Goal: Task Accomplishment & Management: Complete application form

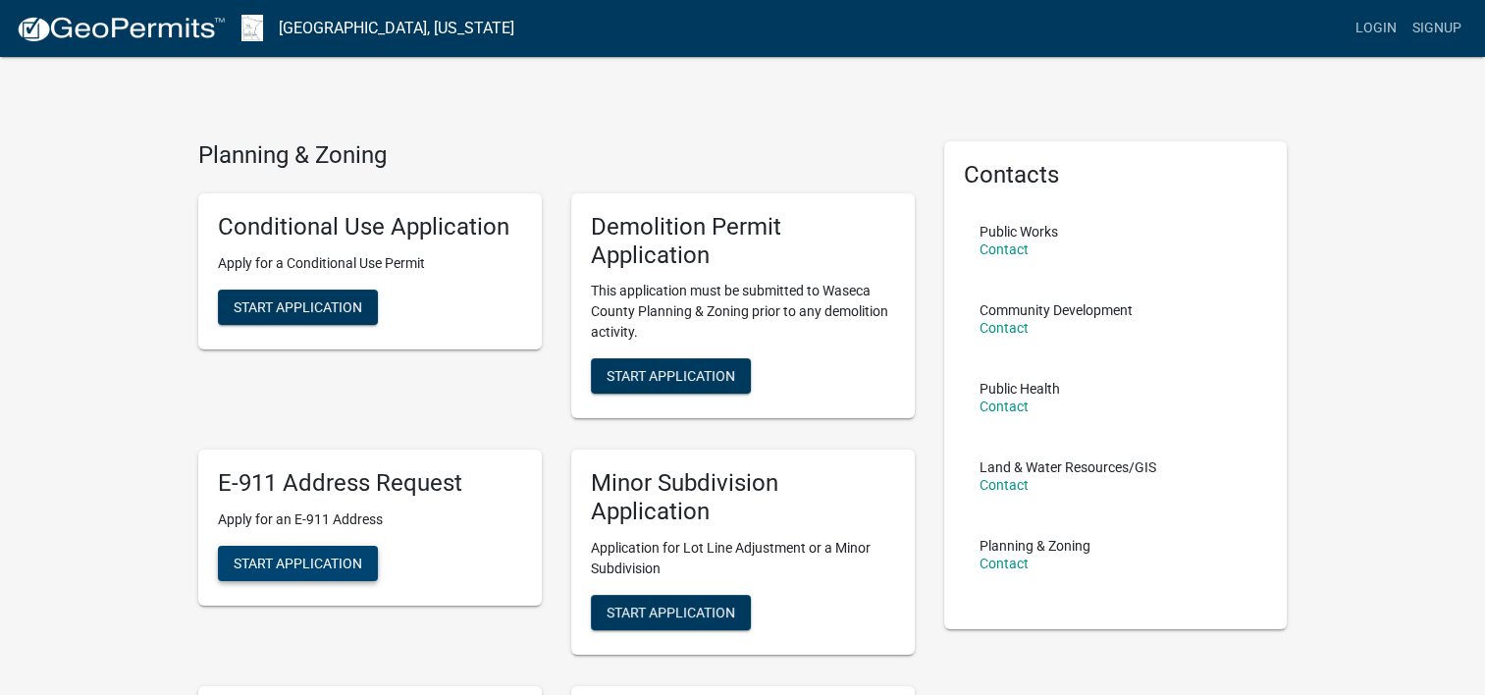
click at [332, 571] on button "Start Application" at bounding box center [298, 563] width 160 height 35
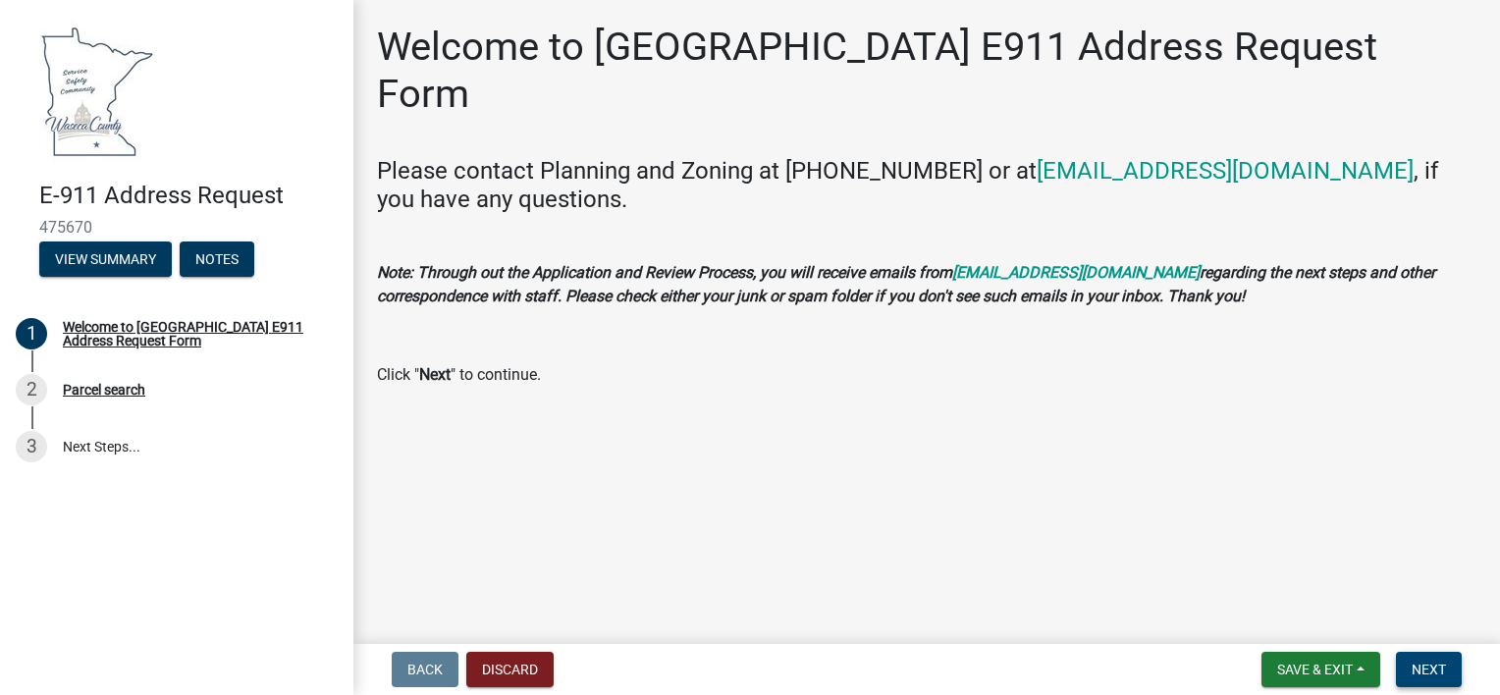
click at [1427, 675] on span "Next" at bounding box center [1428, 670] width 34 height 16
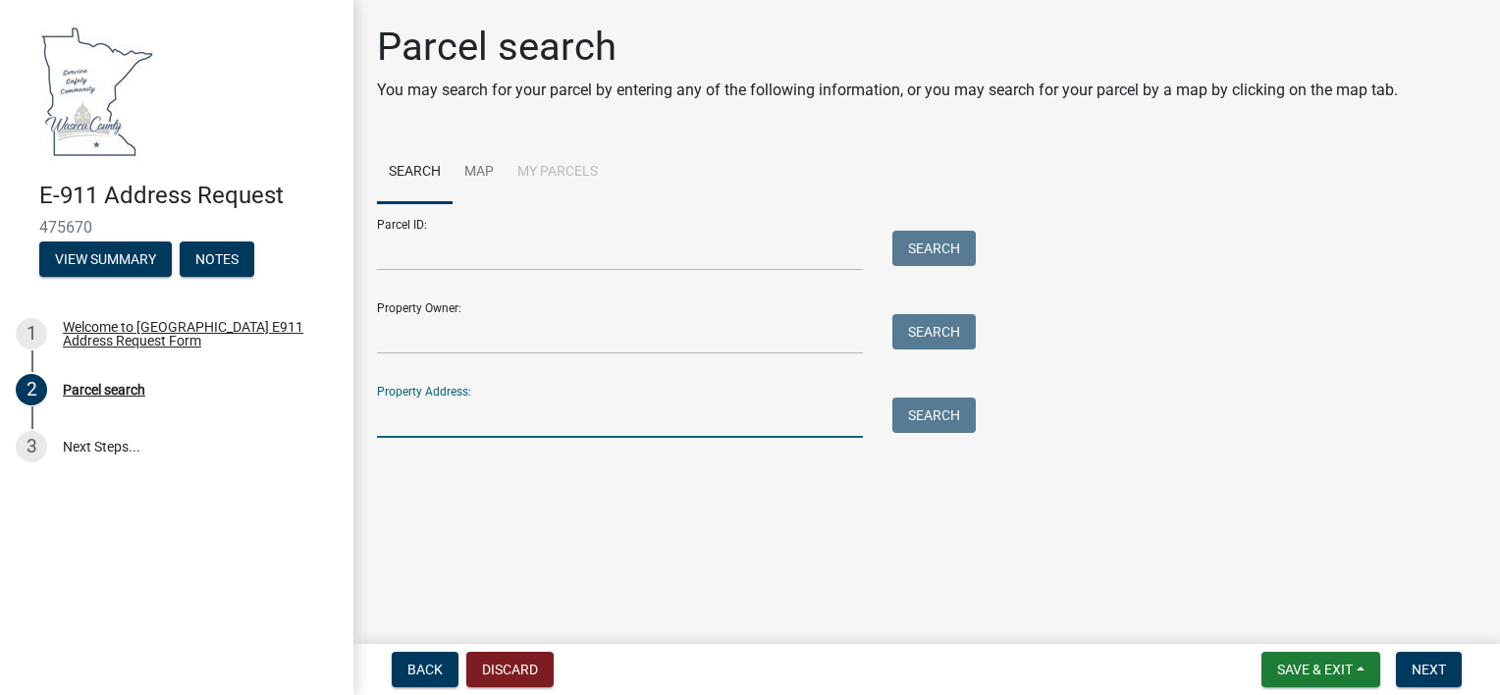
click at [611, 422] on input "Property Address:" at bounding box center [620, 418] width 486 height 40
type input "37491 90th street Waseca Mn"
click at [950, 412] on button "Search" at bounding box center [933, 415] width 83 height 35
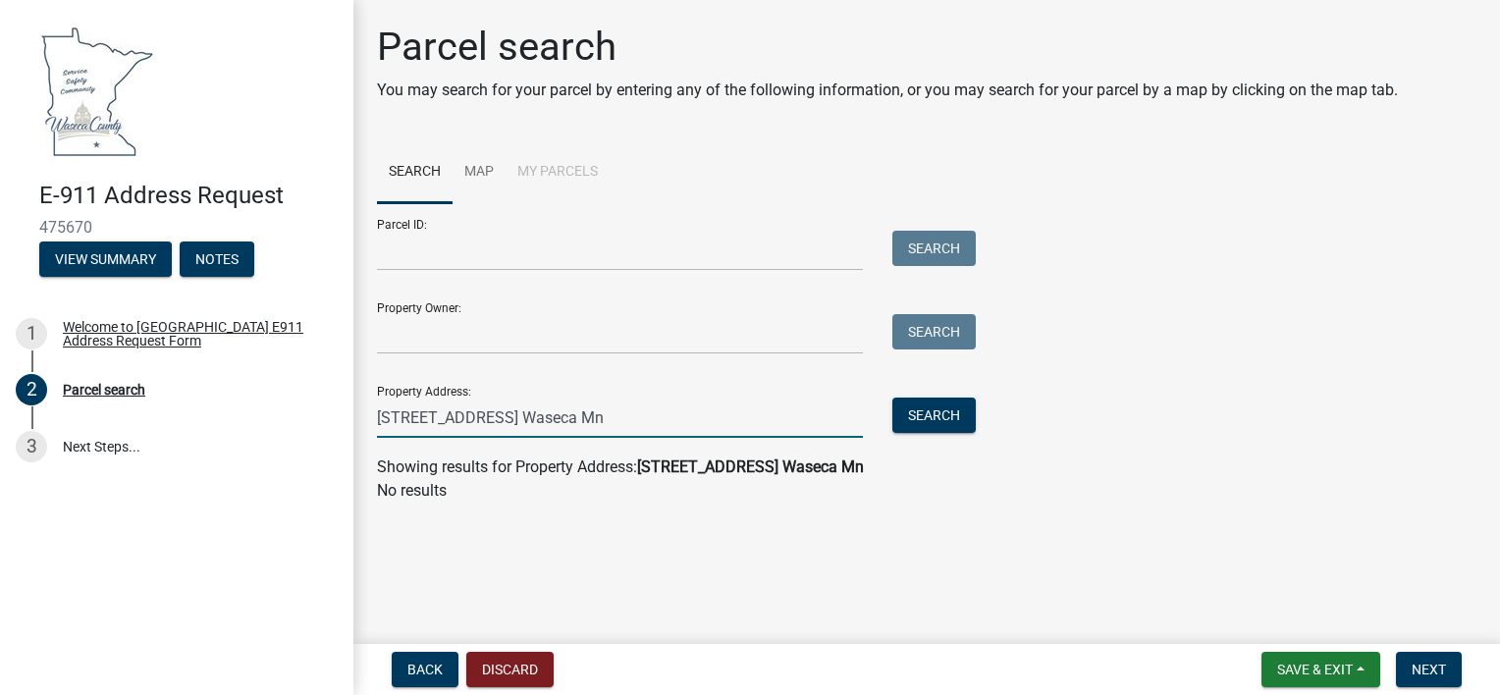
click at [505, 419] on input "37491 90th street Waseca Mn" at bounding box center [620, 418] width 486 height 40
click at [612, 409] on input "37491 90th street, Waseca Mn" at bounding box center [620, 418] width 486 height 40
click at [910, 423] on button "Search" at bounding box center [933, 415] width 83 height 35
drag, startPoint x: 611, startPoint y: 421, endPoint x: 291, endPoint y: 406, distance: 320.3
click at [291, 406] on div "E-911 Address Request 475670 View Summary Notes 1 Welcome to Waseca County E911…" at bounding box center [750, 347] width 1500 height 695
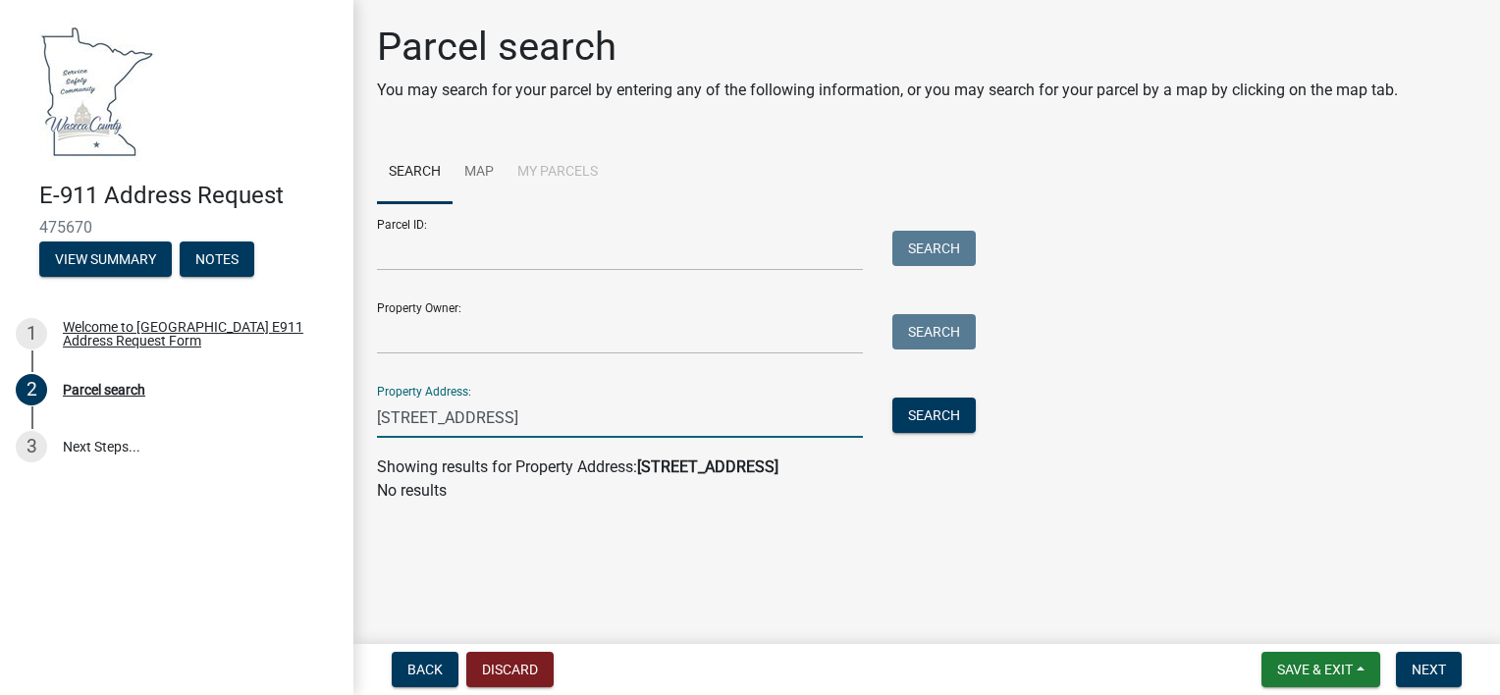
click at [565, 418] on input "37491 90th street, Waseca" at bounding box center [620, 418] width 486 height 40
paste input ", MN 56093"
type input "37491 90th street, Waseca, MN 56093"
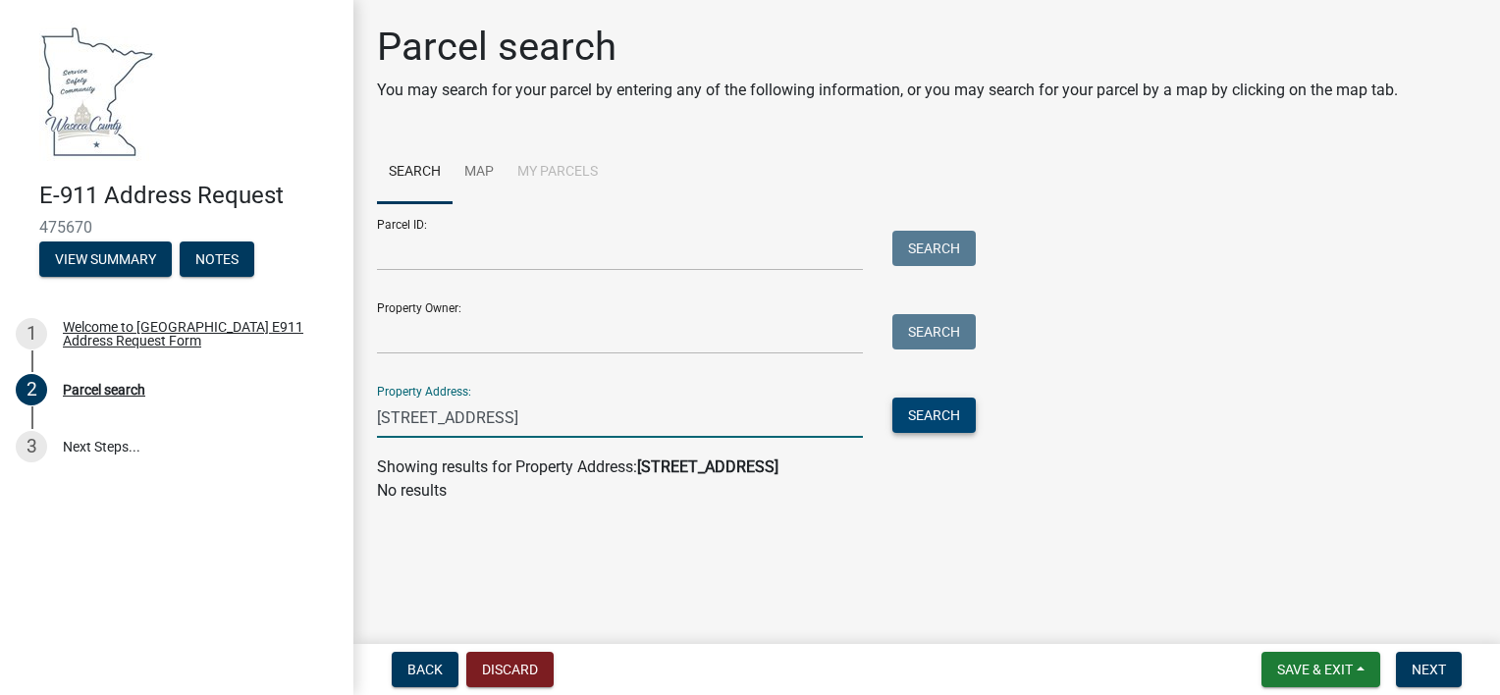
click at [932, 421] on button "Search" at bounding box center [933, 415] width 83 height 35
click at [617, 402] on input "37491 90th street, Waseca, MN 56093" at bounding box center [620, 418] width 486 height 40
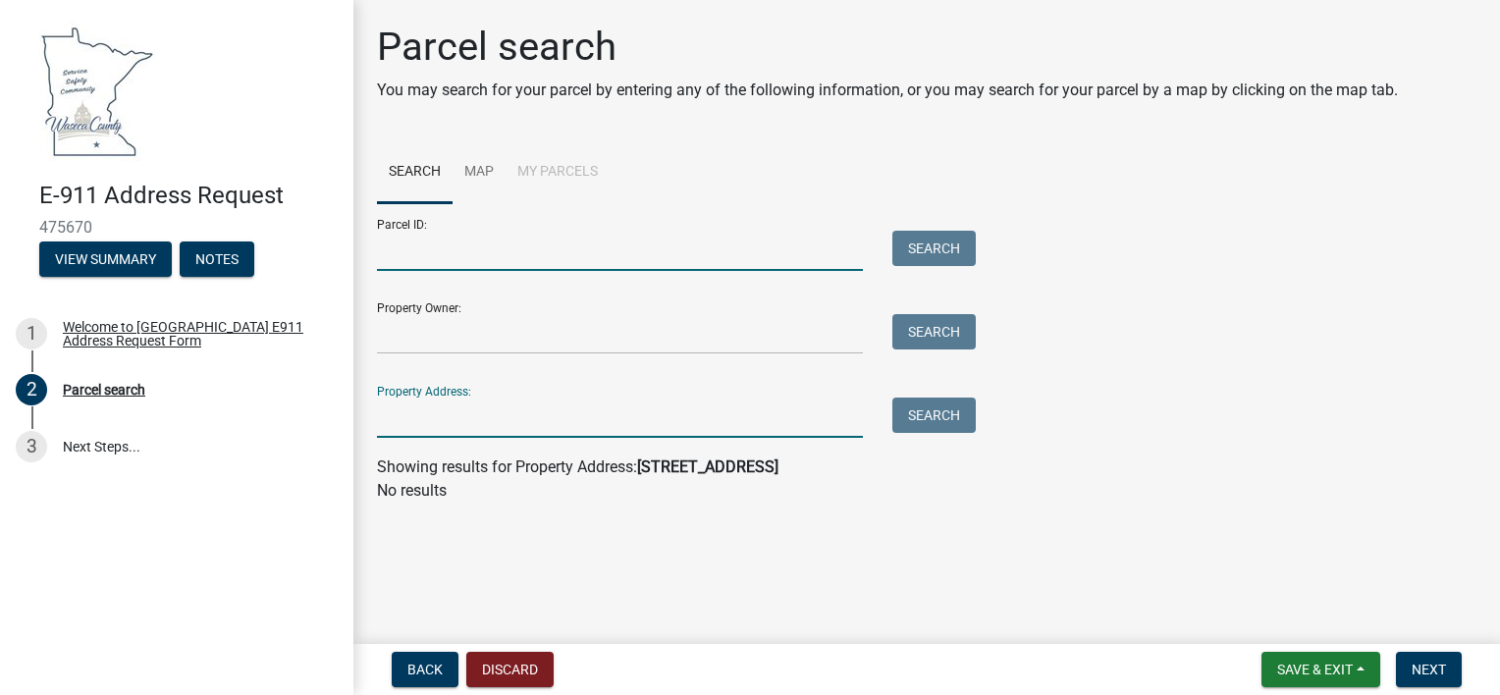
click at [569, 250] on input "Parcel ID:" at bounding box center [620, 251] width 486 height 40
paste input "01040-23206"
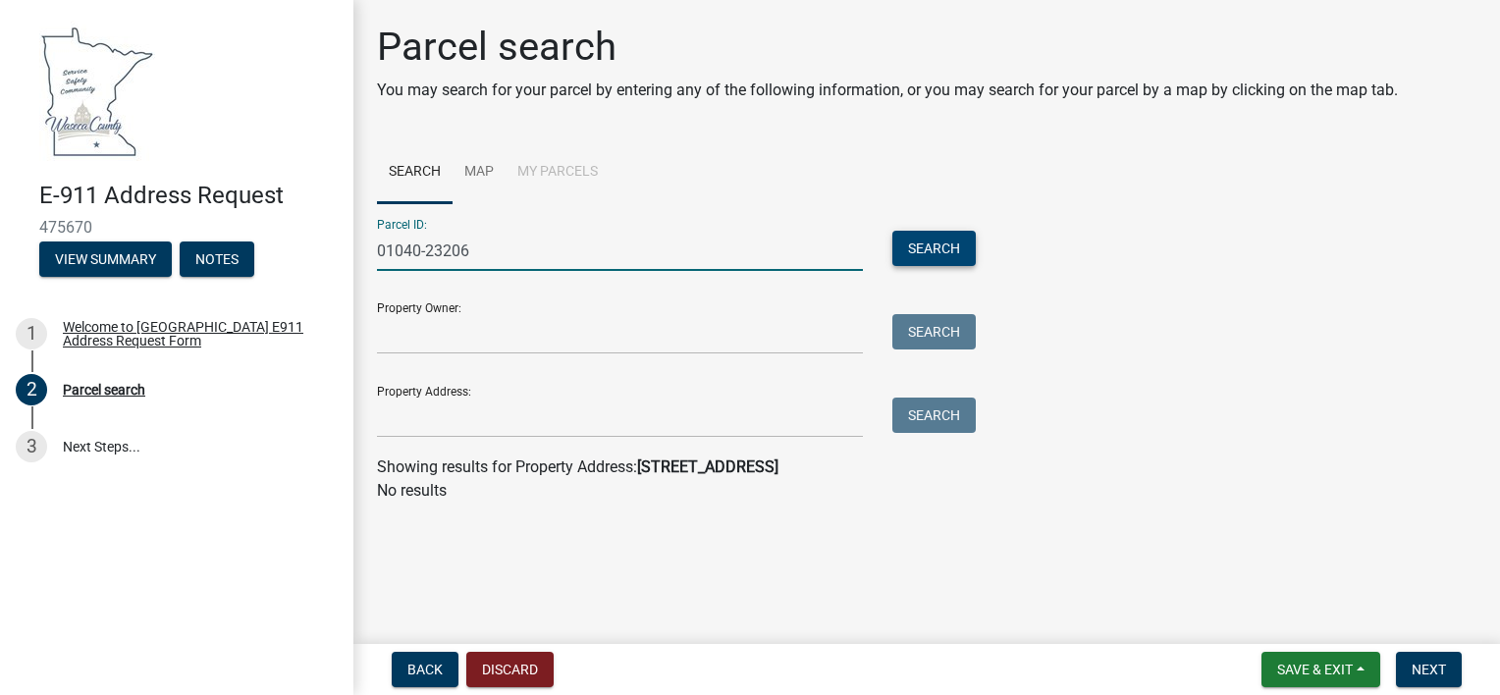
type input "01040-23206"
click at [911, 257] on button "Search" at bounding box center [933, 248] width 83 height 35
click at [645, 251] on input "01040-23206" at bounding box center [620, 251] width 486 height 40
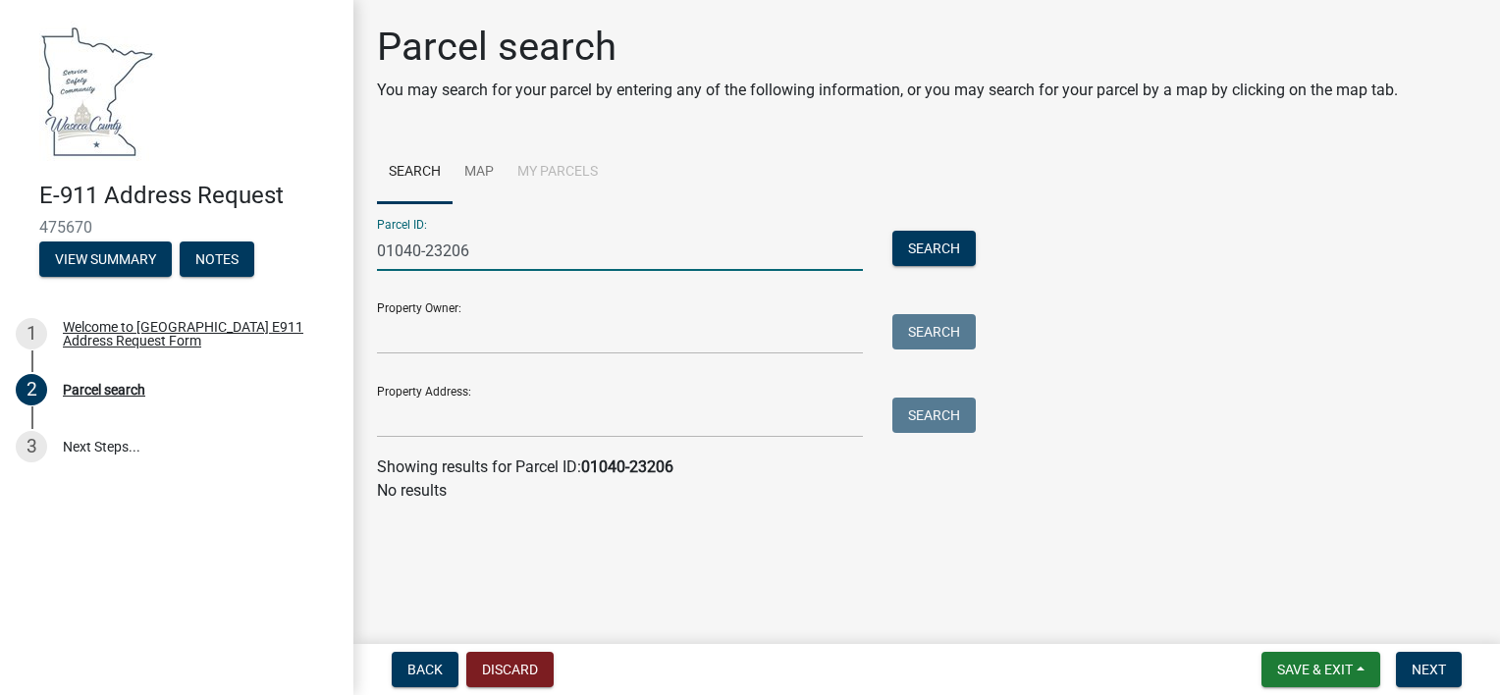
paste input "9.0040.210"
type input "09.0040.210"
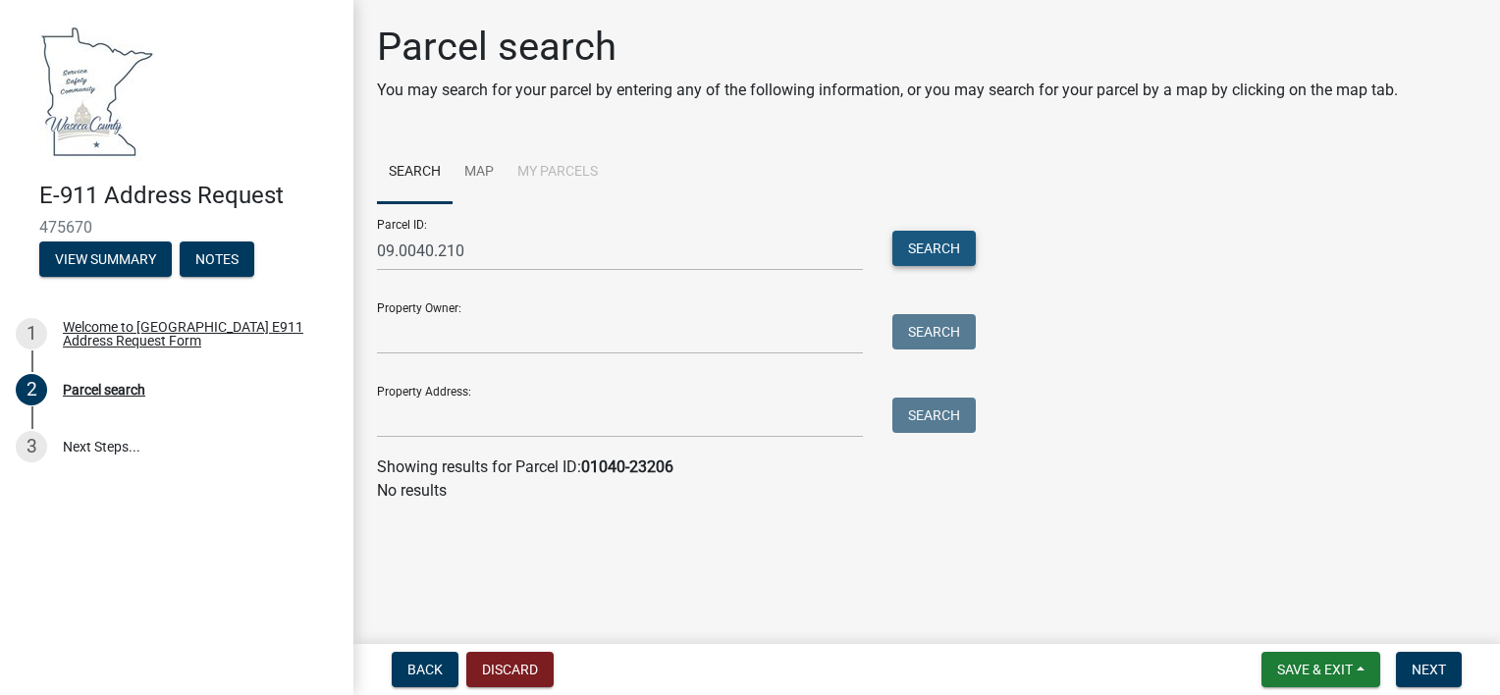
click at [964, 249] on button "Search" at bounding box center [933, 248] width 83 height 35
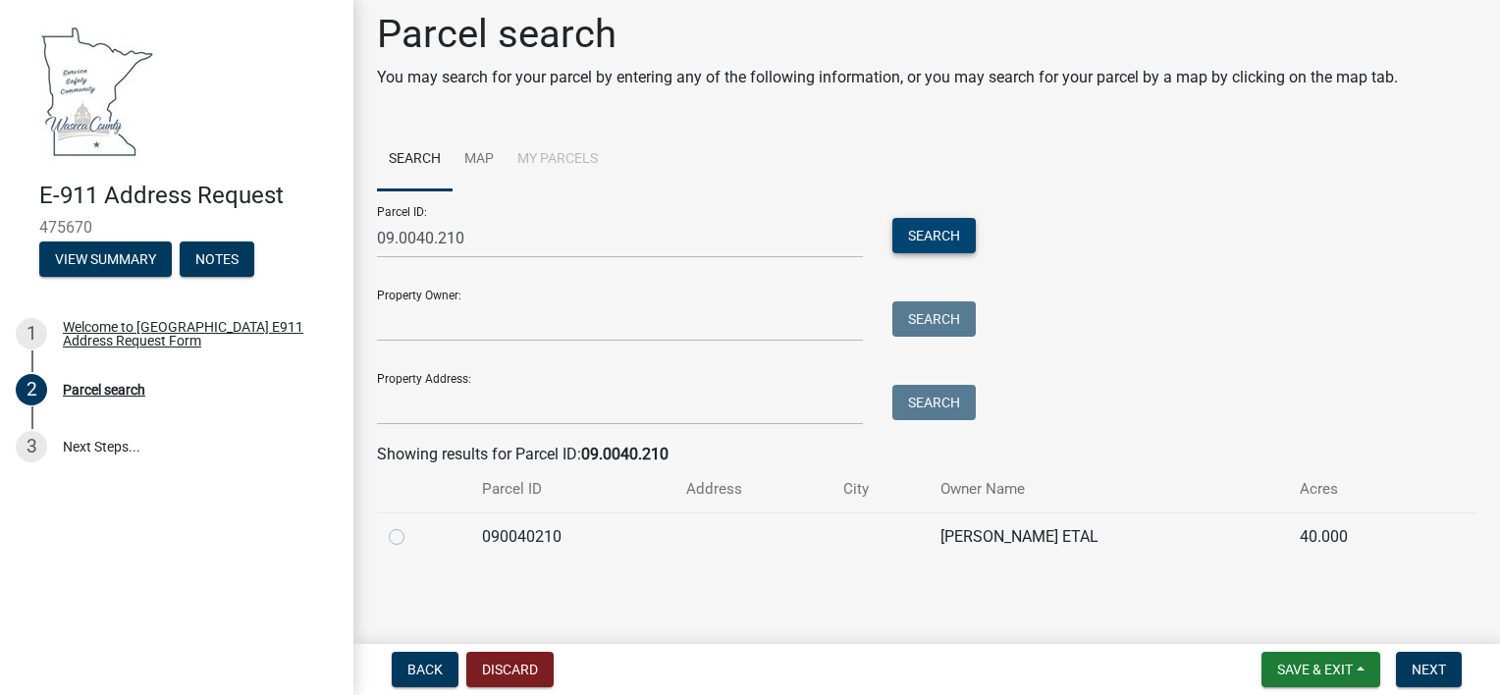
scroll to position [13, 0]
click at [412, 525] on label at bounding box center [412, 525] width 0 height 0
click at [412, 535] on input "radio" at bounding box center [418, 531] width 13 height 13
radio input "true"
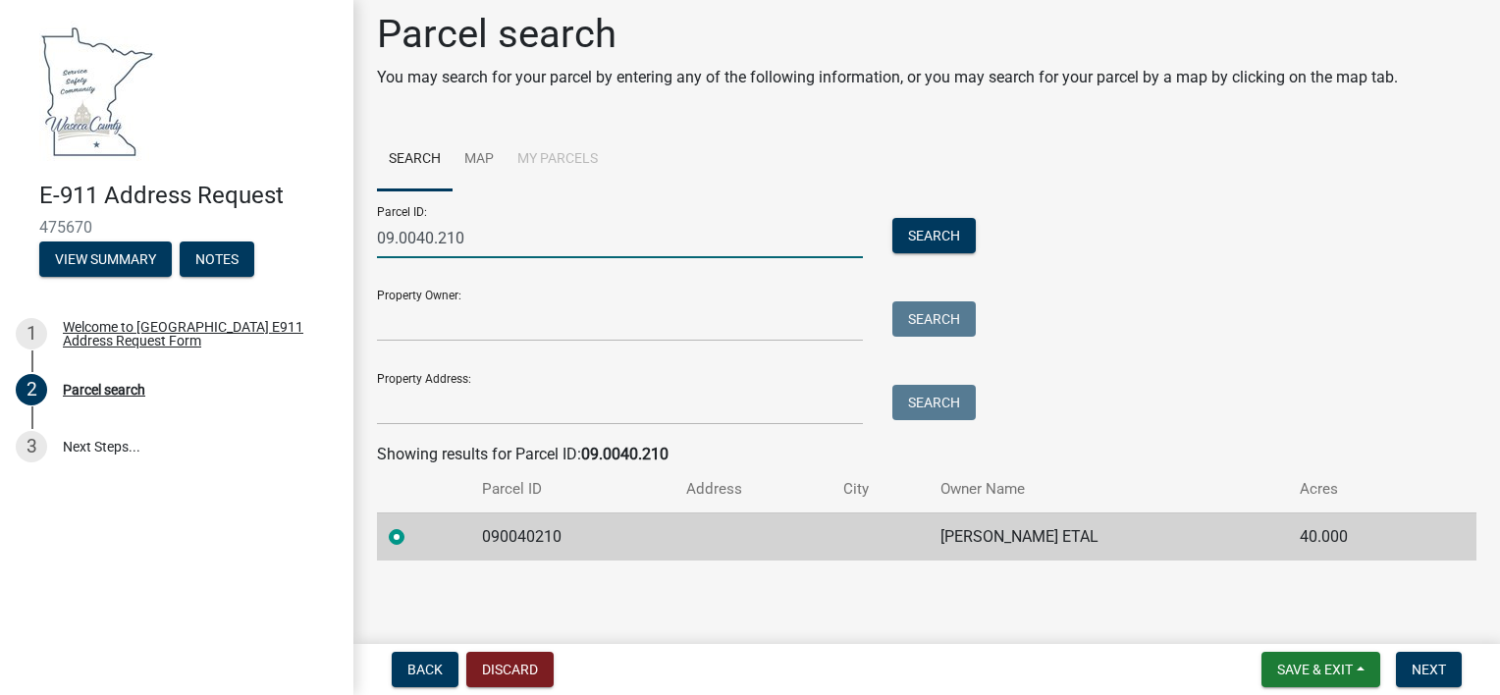
click at [625, 239] on input "09.0040.210" at bounding box center [620, 238] width 486 height 40
click at [907, 235] on button "Search" at bounding box center [933, 235] width 83 height 35
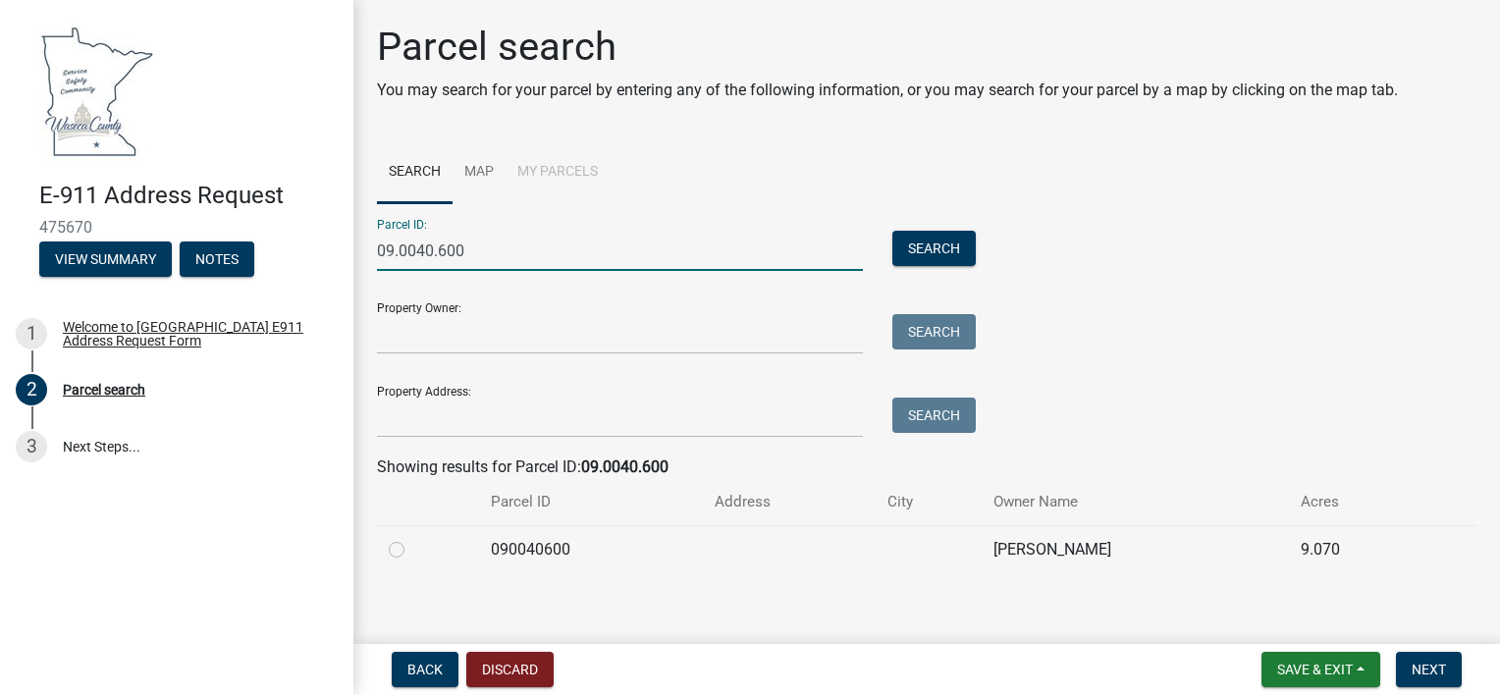
click at [588, 256] on input "09.0040.600" at bounding box center [620, 251] width 486 height 40
type input "09.0040.210"
click at [914, 235] on button "Search" at bounding box center [933, 248] width 83 height 35
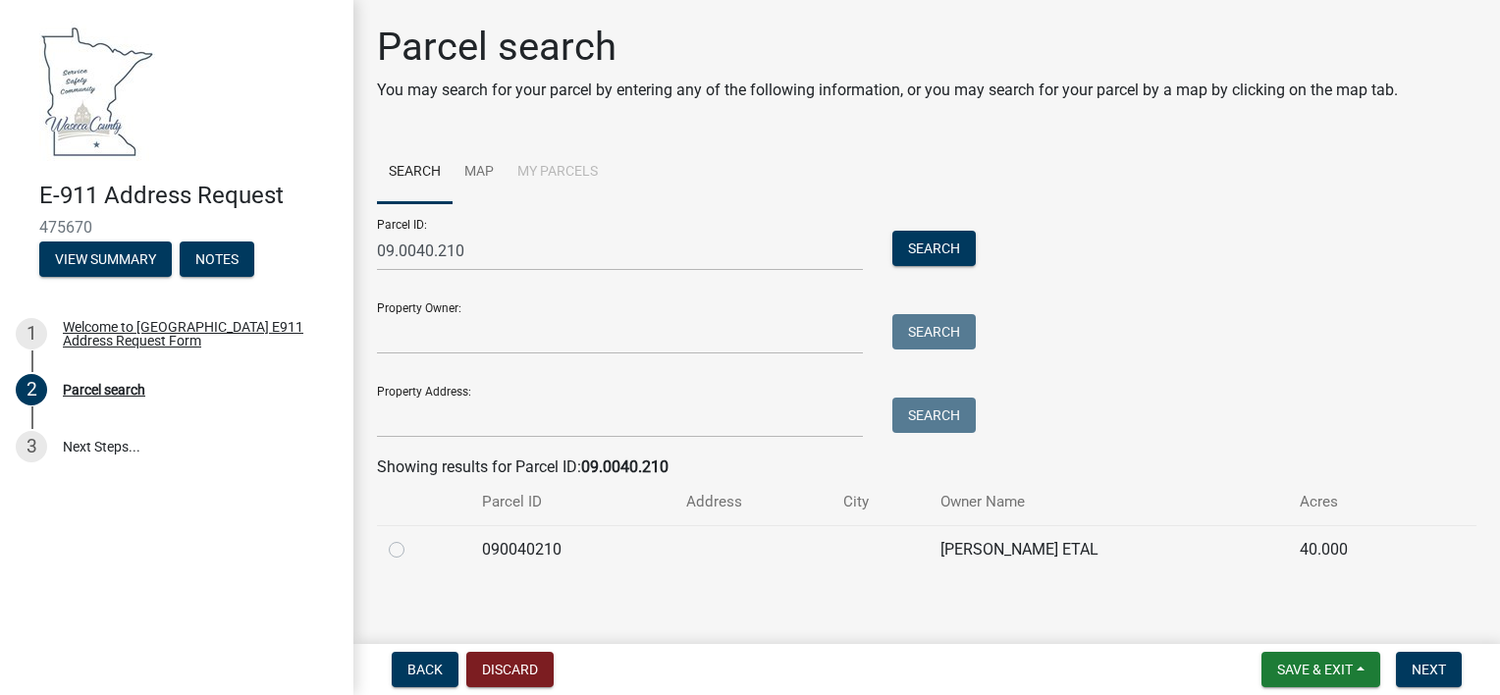
click at [560, 160] on li "My Parcels" at bounding box center [557, 172] width 104 height 63
click at [558, 168] on li "My Parcels" at bounding box center [557, 172] width 104 height 63
click at [412, 538] on label at bounding box center [412, 538] width 0 height 0
click at [412, 551] on input "radio" at bounding box center [418, 544] width 13 height 13
radio input "true"
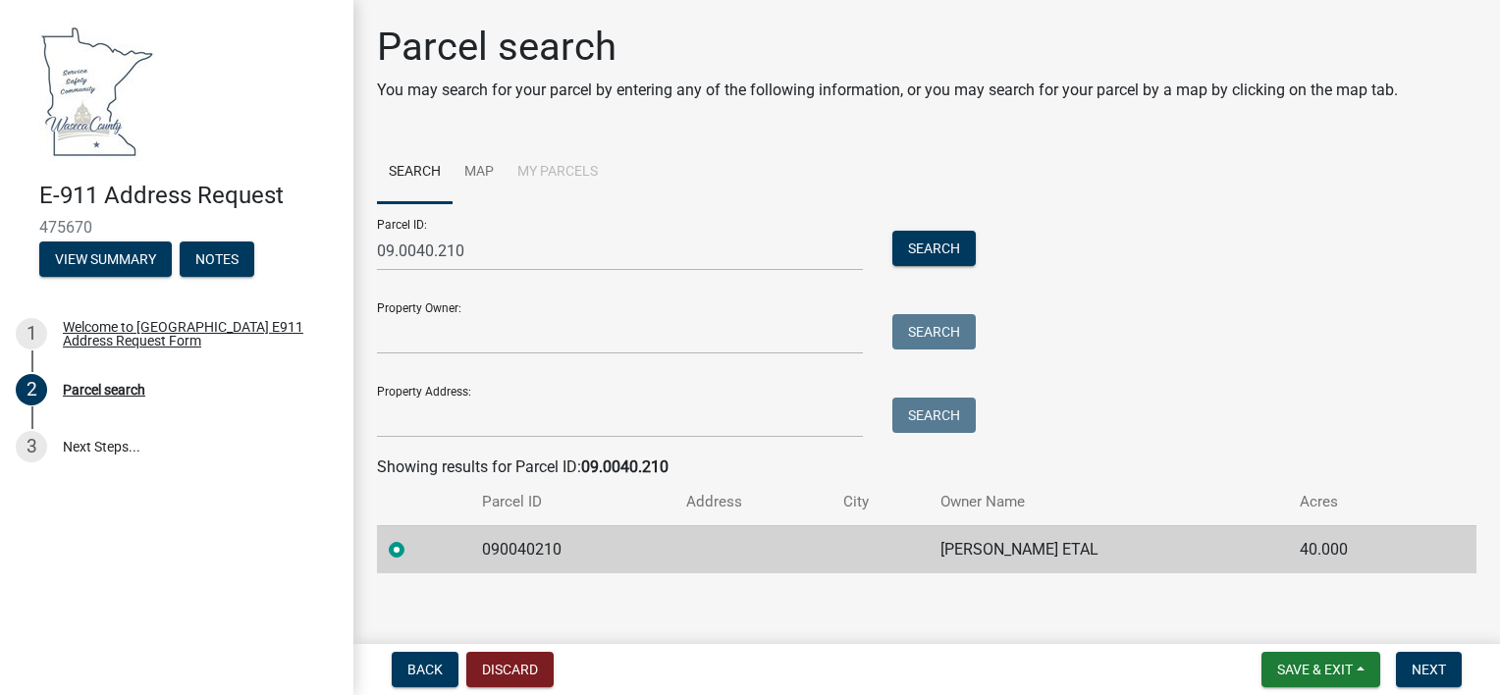
scroll to position [13, 0]
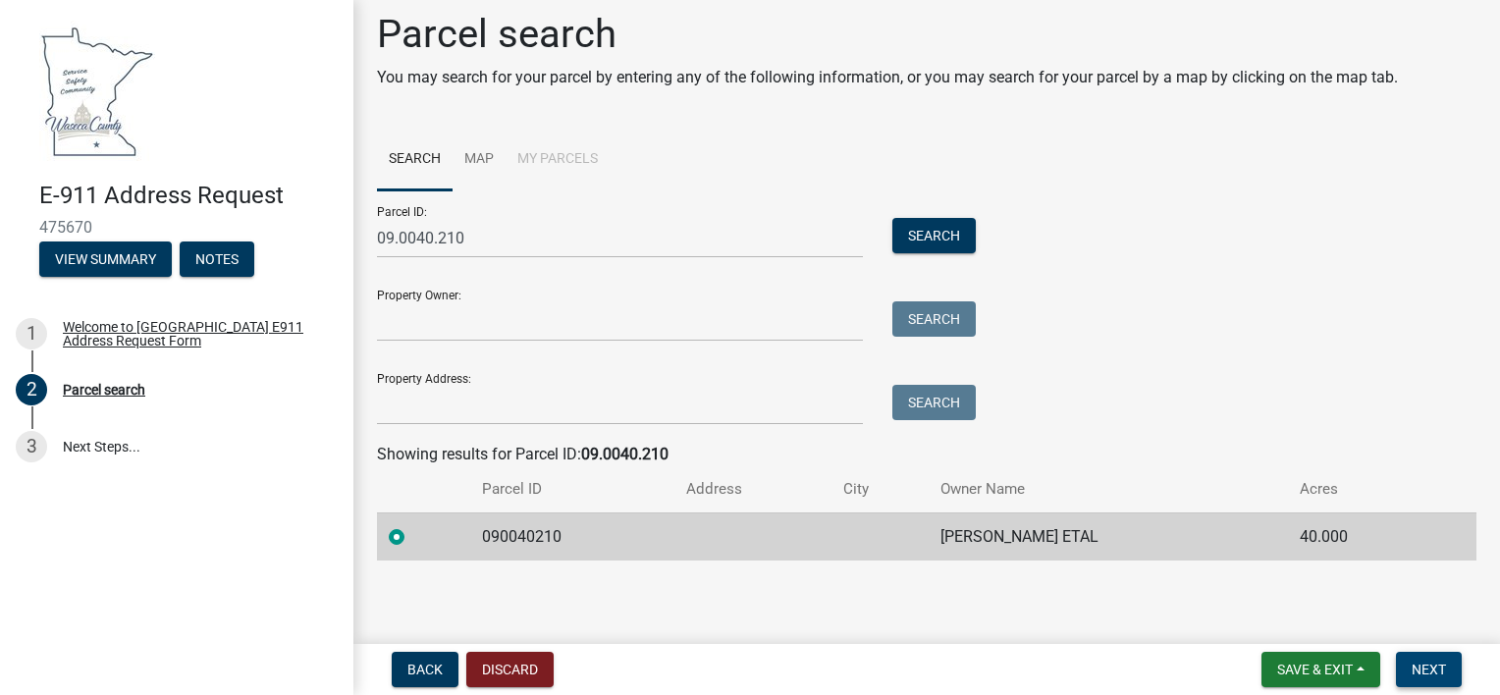
click at [1437, 671] on span "Next" at bounding box center [1428, 670] width 34 height 16
click at [486, 153] on link "Map" at bounding box center [478, 160] width 53 height 63
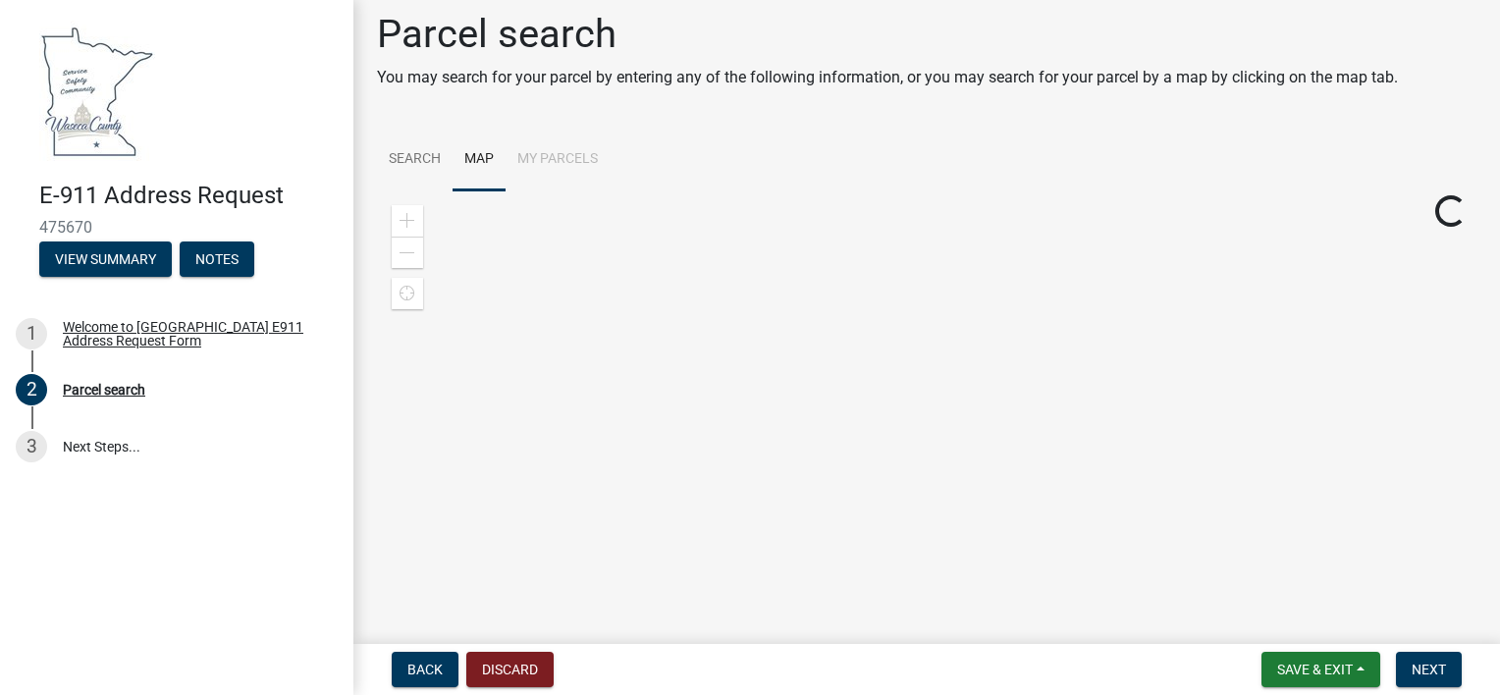
click at [549, 166] on li "My Parcels" at bounding box center [557, 160] width 104 height 63
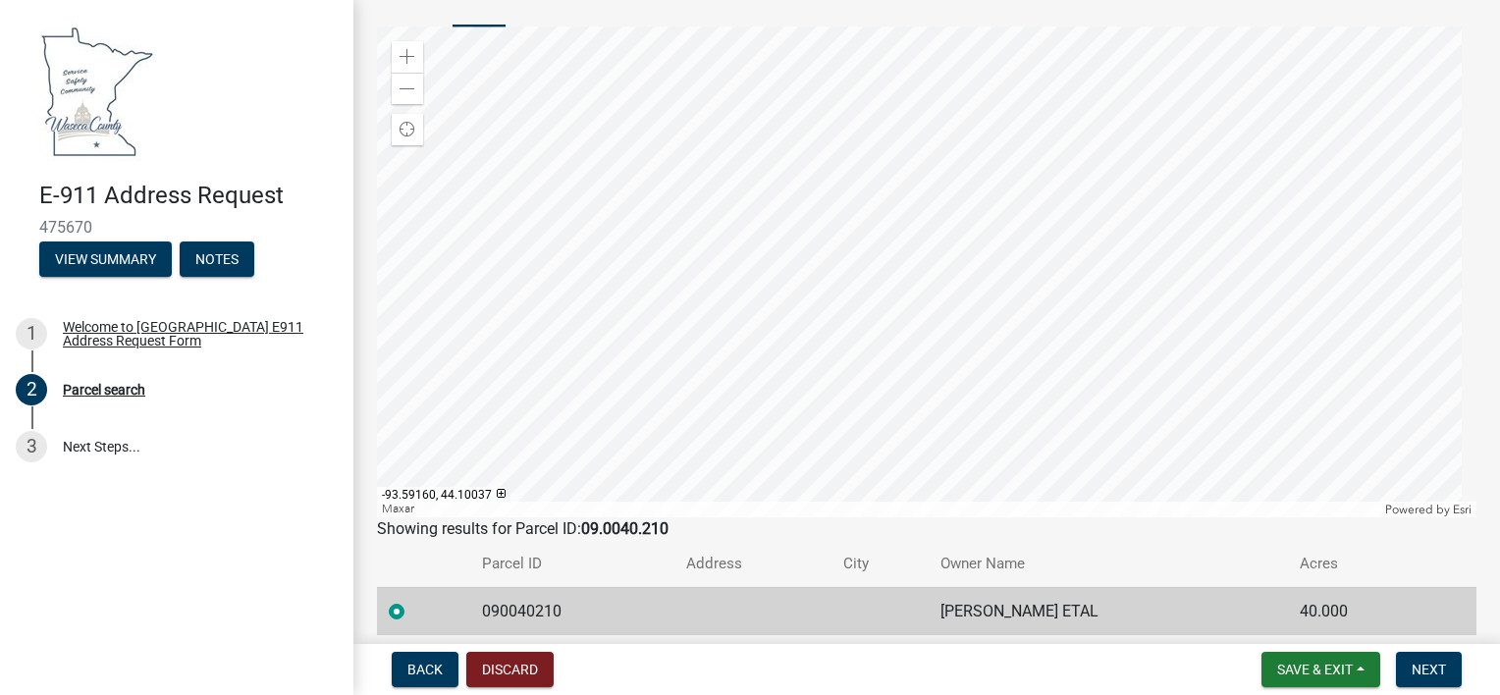
scroll to position [178, 0]
click at [1408, 663] on button "Next" at bounding box center [1429, 669] width 66 height 35
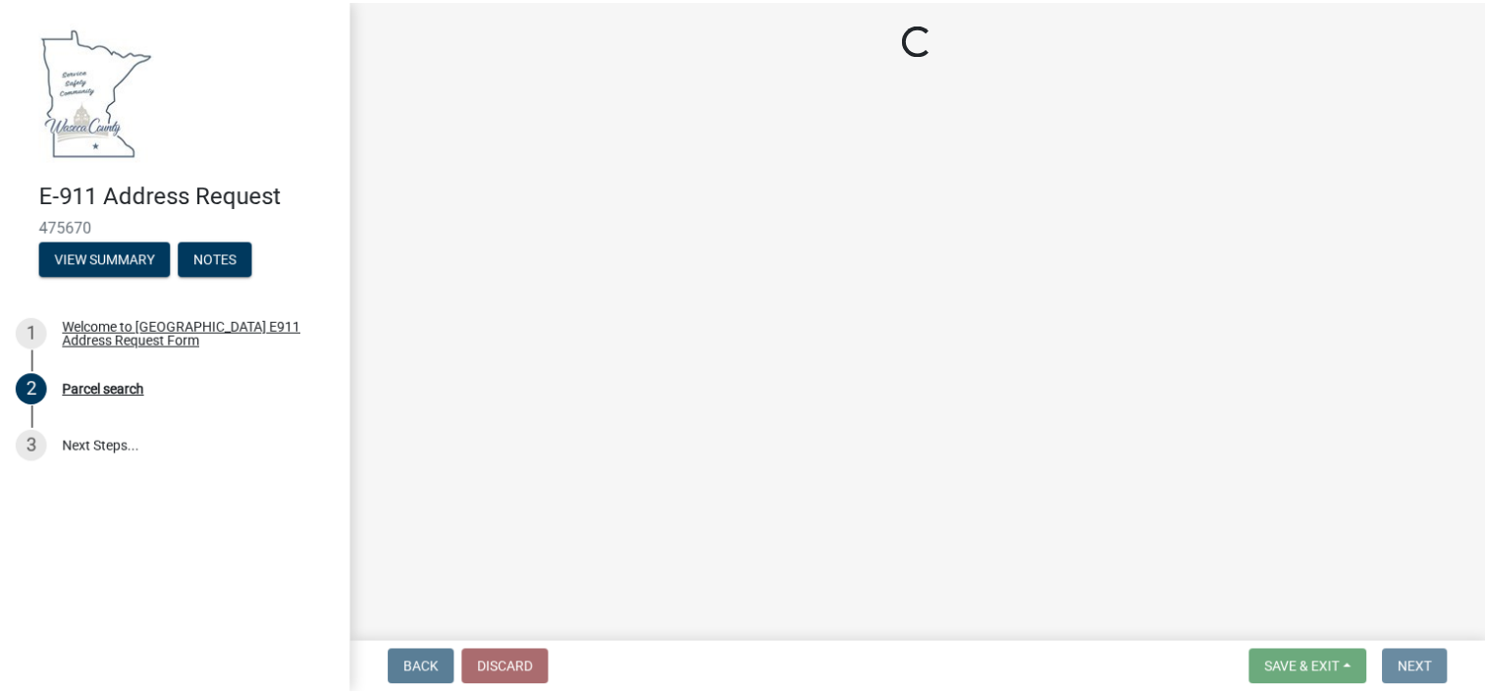
scroll to position [0, 0]
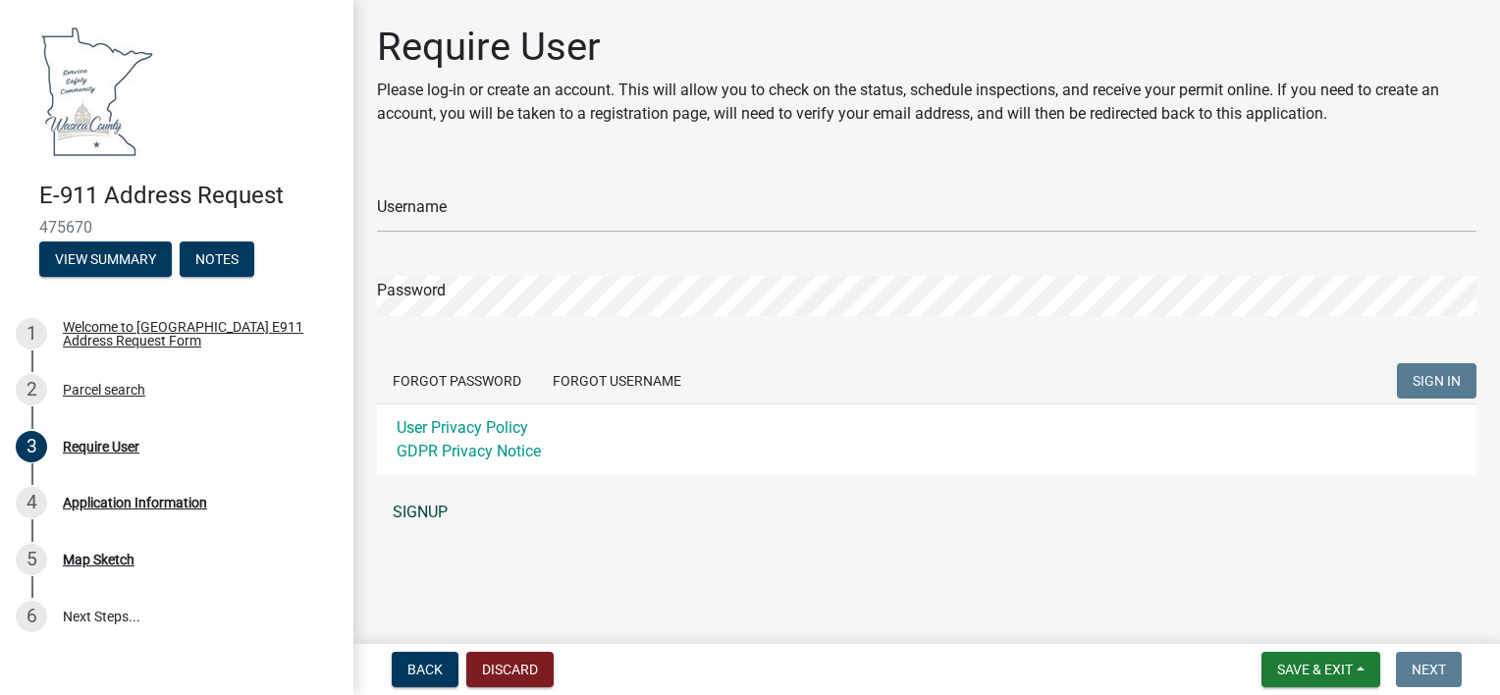
click at [437, 512] on link "SIGNUP" at bounding box center [926, 512] width 1099 height 39
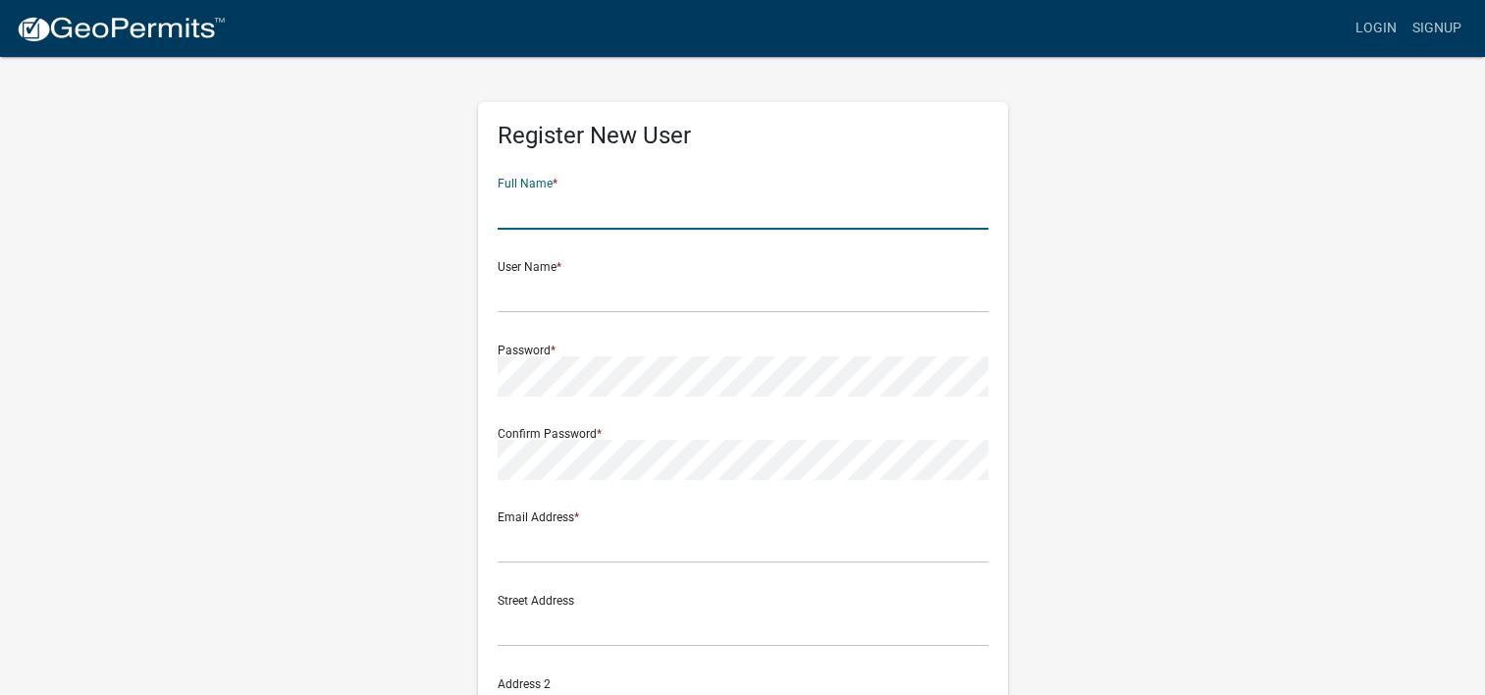
click at [601, 207] on input "text" at bounding box center [743, 209] width 491 height 40
type input "Jacob"
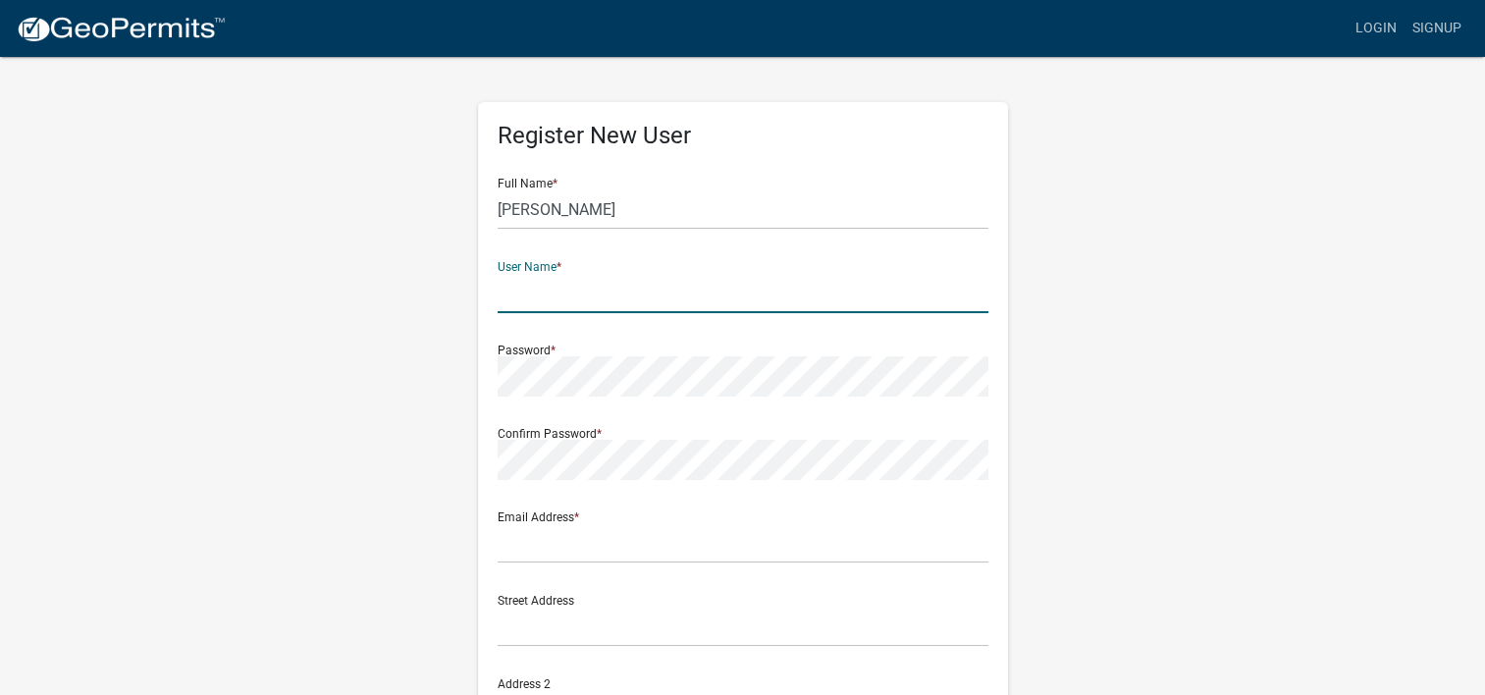
type input "M"
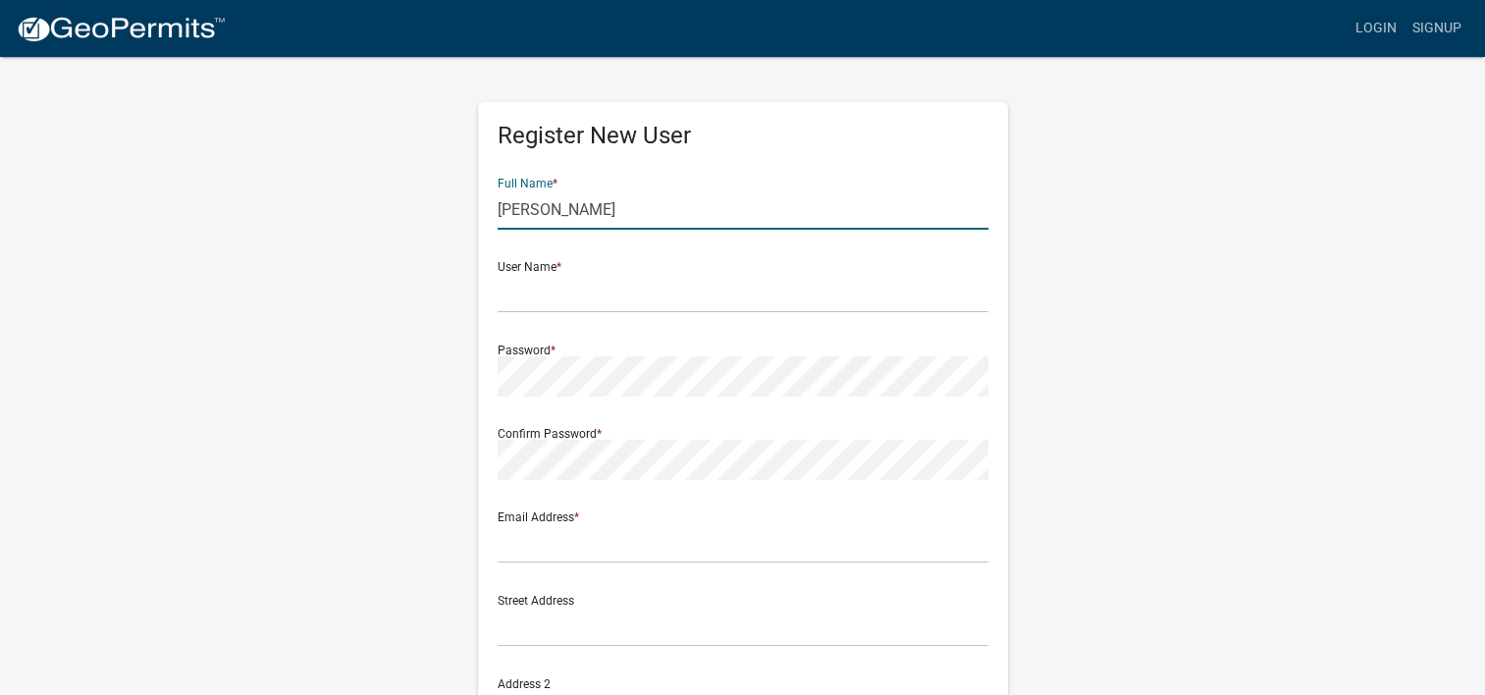
click at [601, 207] on input "Jacob" at bounding box center [743, 209] width 491 height 40
type input "Jacob Marcum"
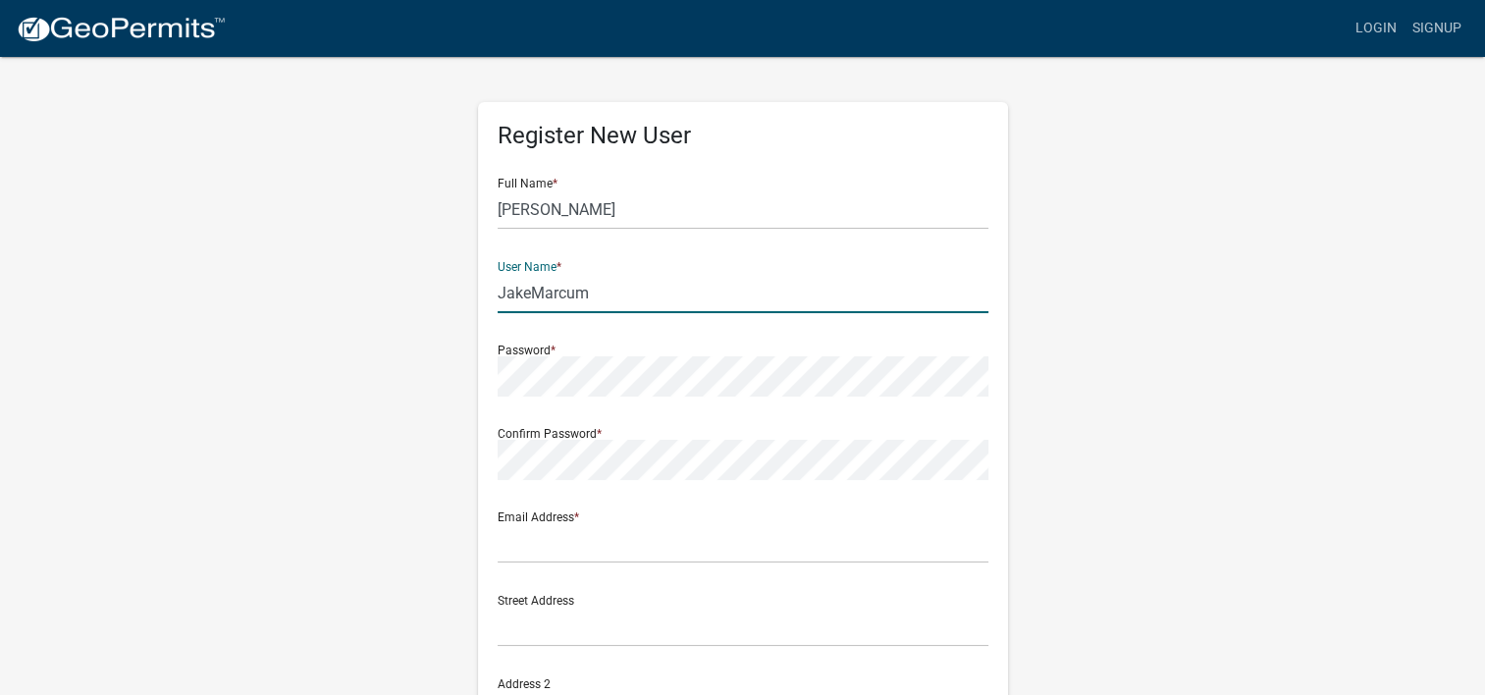
type input "JakeMarcum"
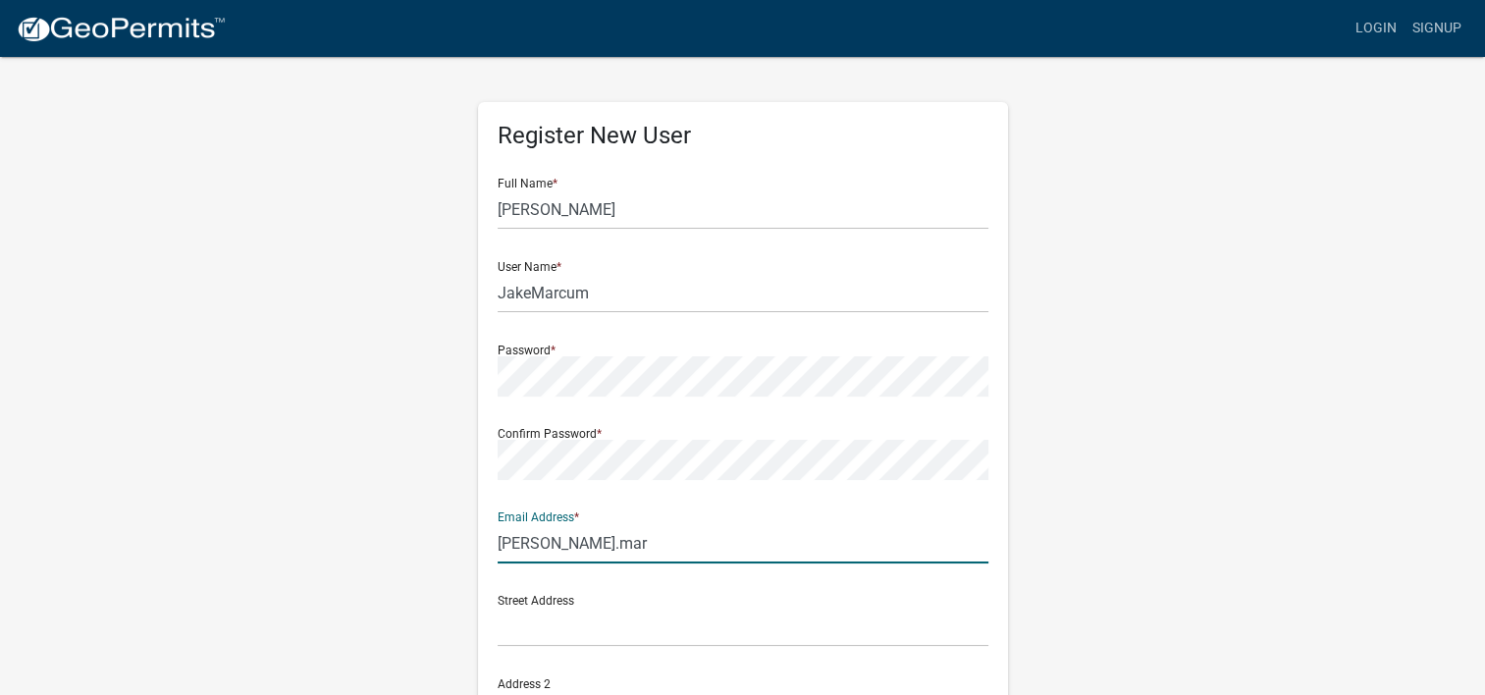
type input "[PERSON_NAME][EMAIL_ADDRESS][PERSON_NAME][DOMAIN_NAME]"
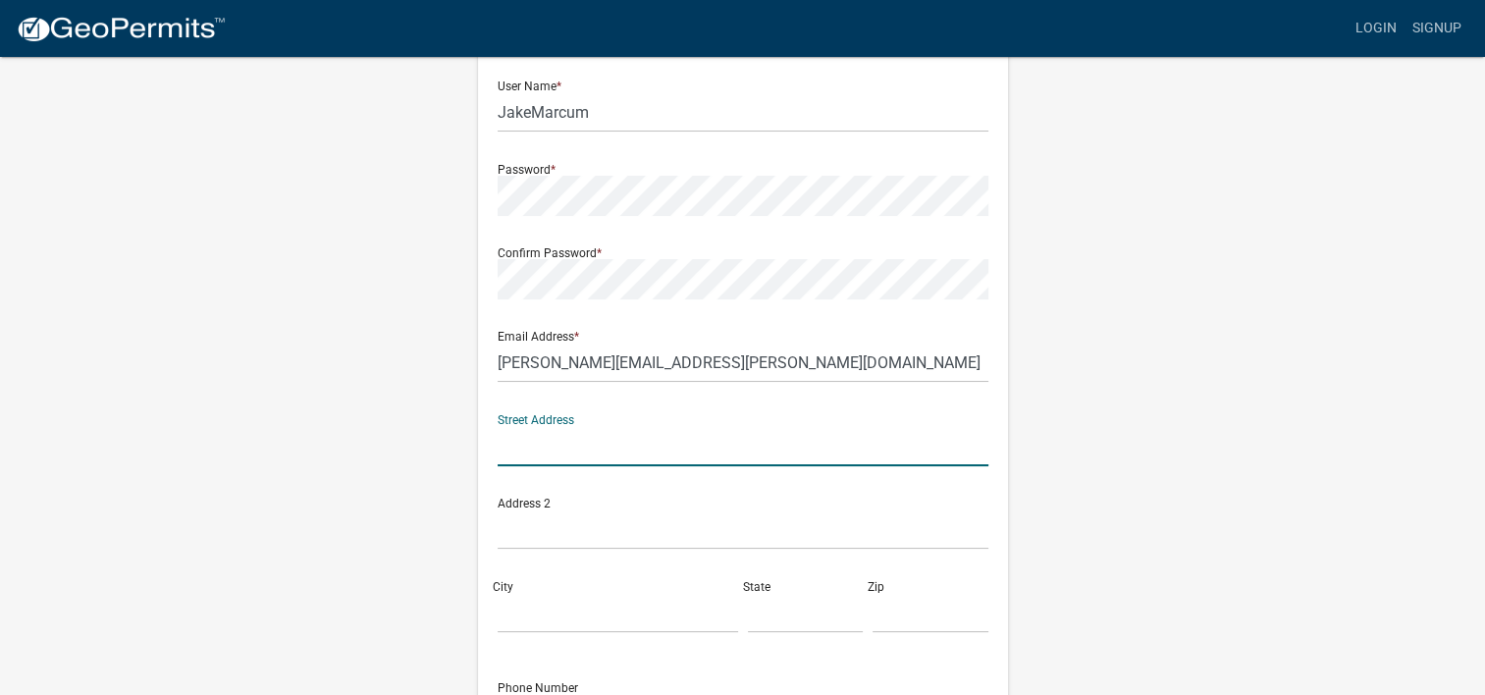
scroll to position [409, 0]
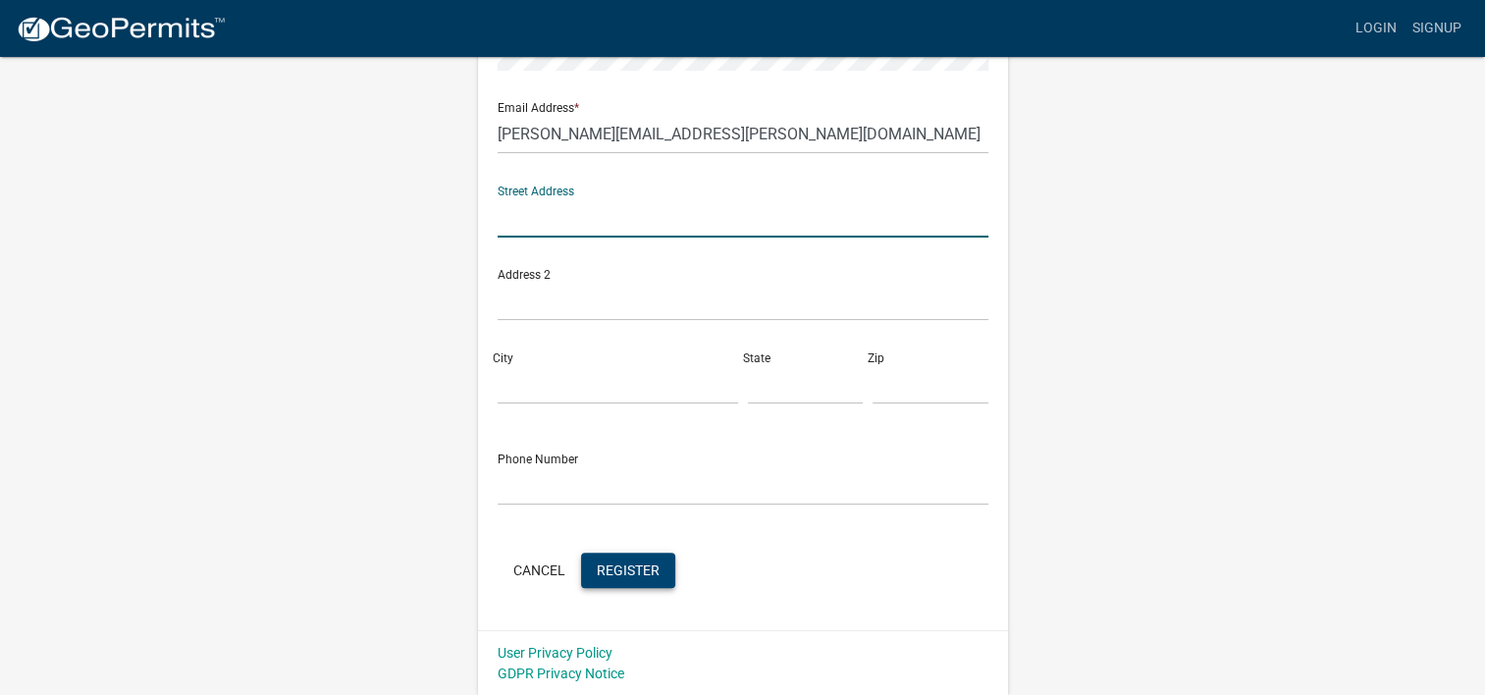
click at [602, 565] on span "Register" at bounding box center [628, 569] width 63 height 16
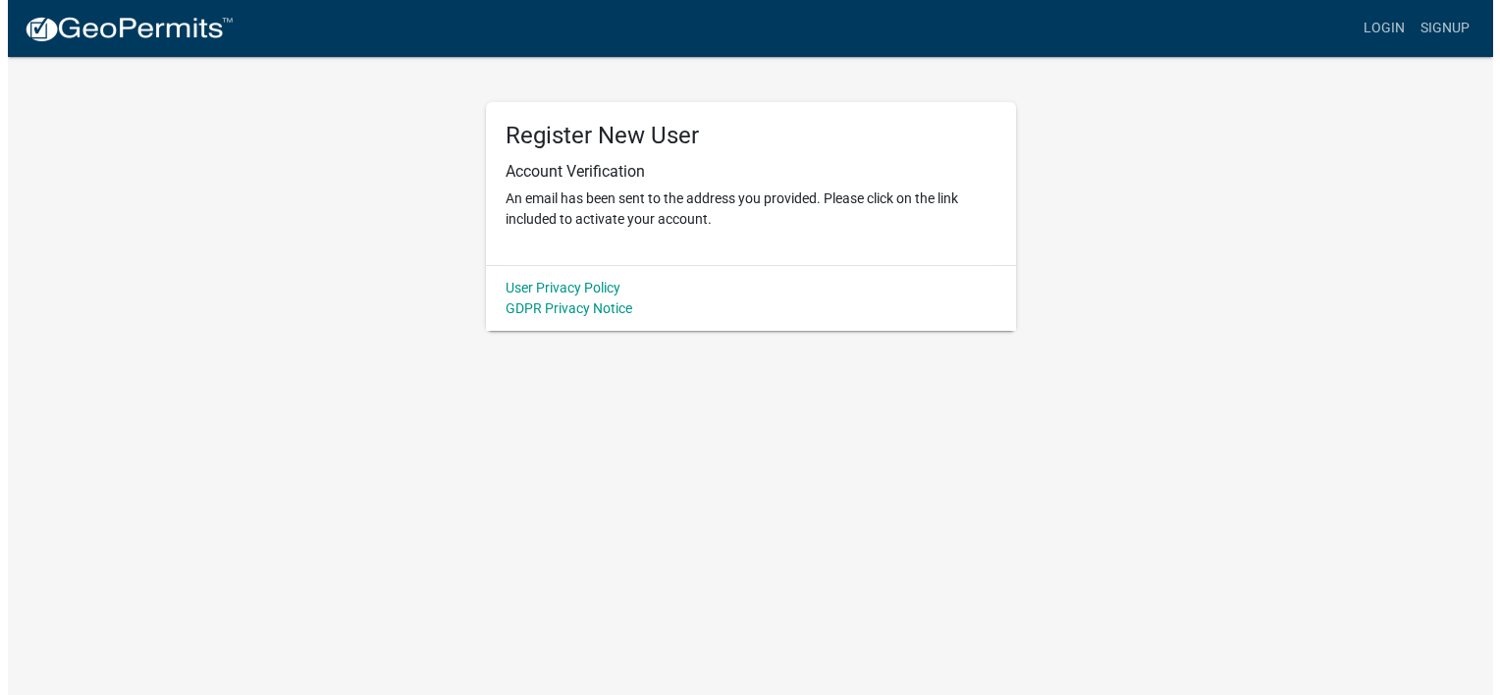
scroll to position [0, 0]
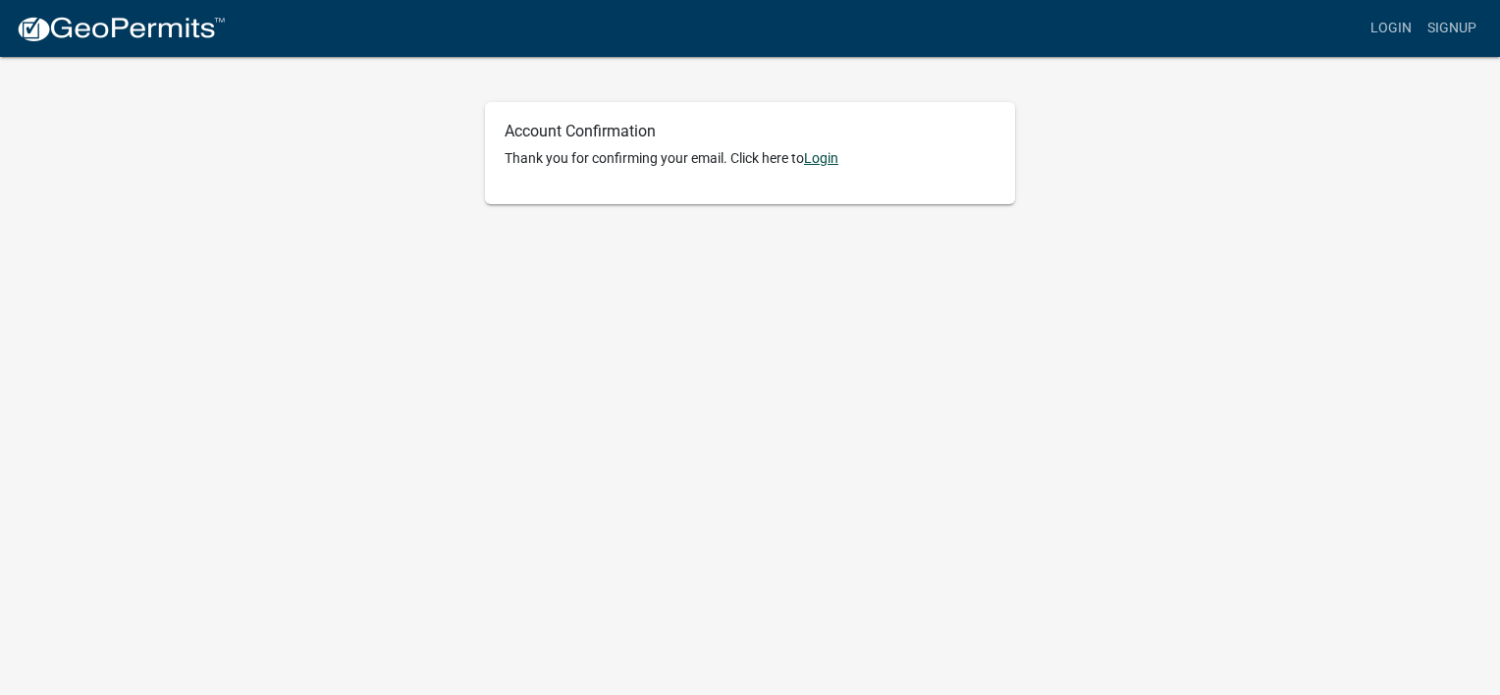
click at [819, 154] on link "Login" at bounding box center [821, 158] width 34 height 16
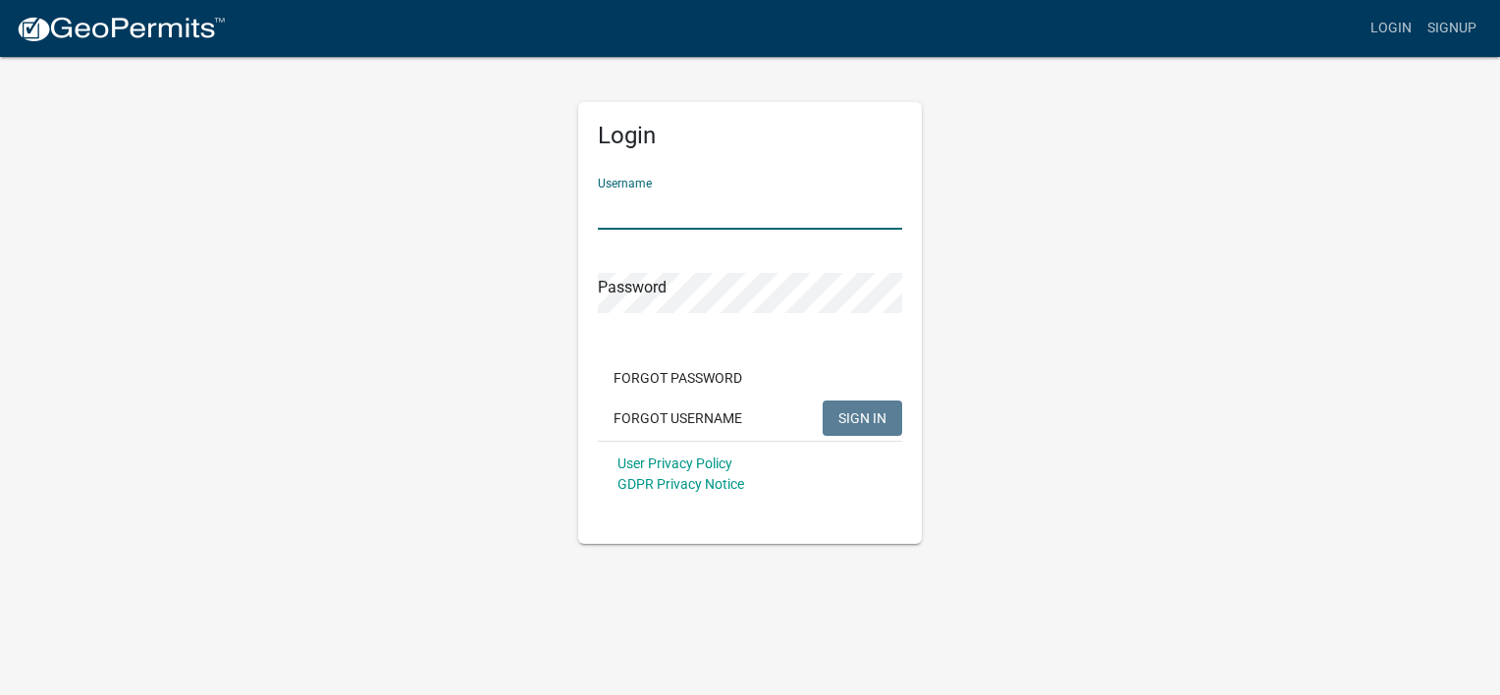
click at [738, 214] on input "Username" at bounding box center [750, 209] width 304 height 40
type input "JakeMarcum"
click at [856, 401] on button "SIGN IN" at bounding box center [863, 417] width 80 height 35
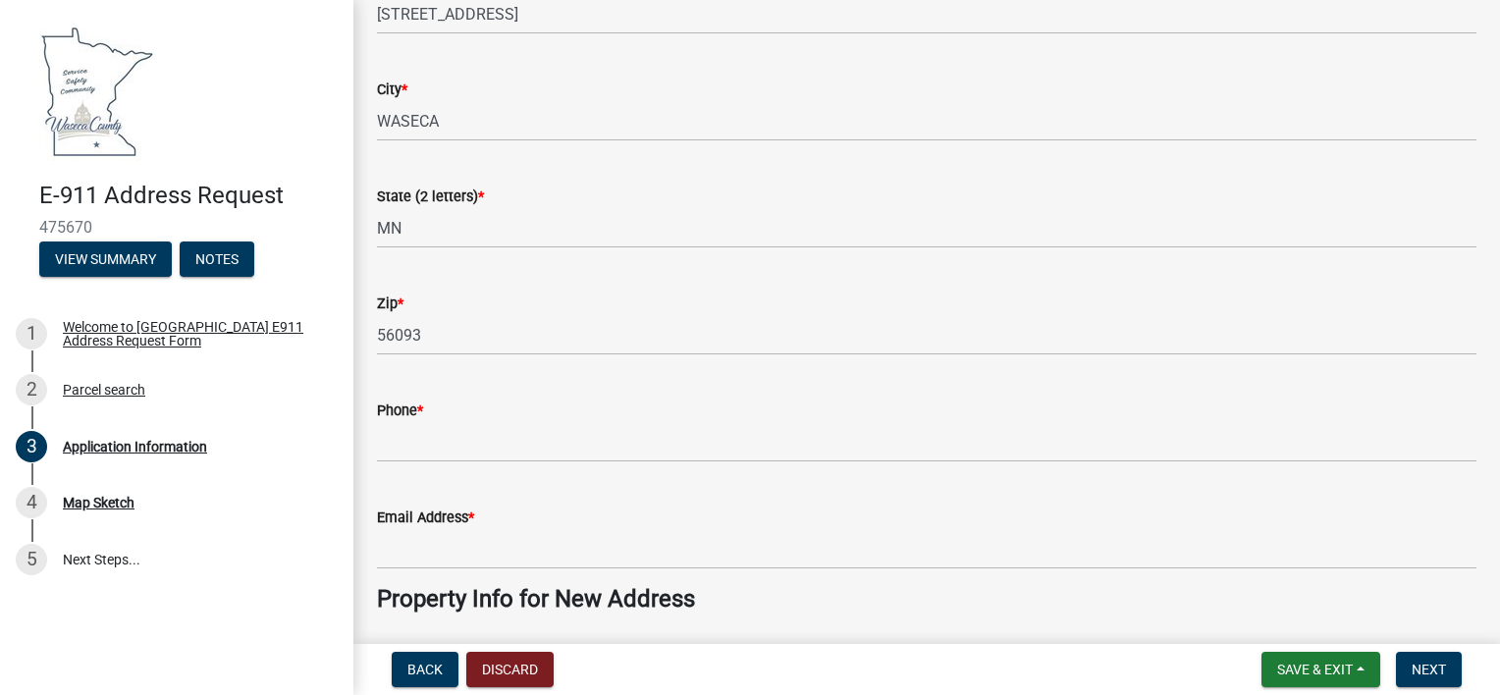
scroll to position [452, 0]
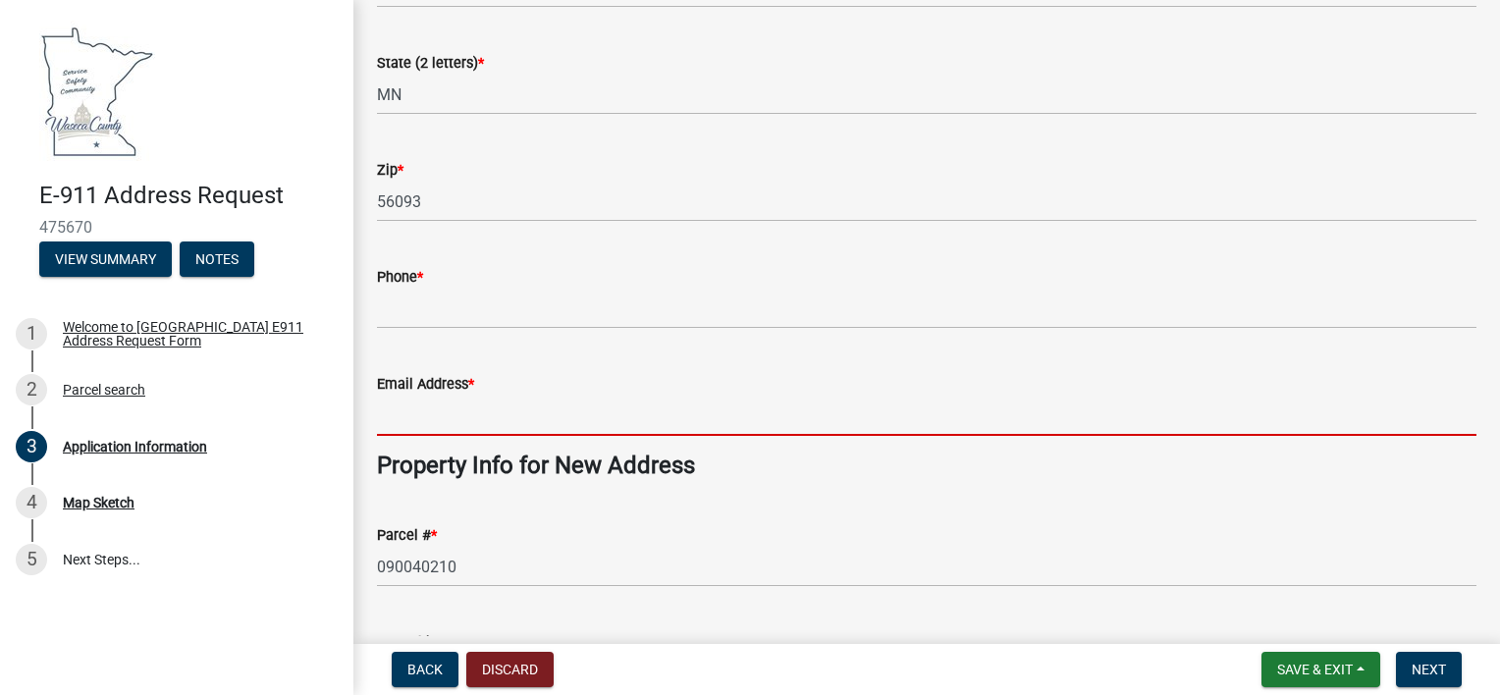
drag, startPoint x: 0, startPoint y: 0, endPoint x: 756, endPoint y: 414, distance: 861.8
click at [756, 414] on input "Email Address *" at bounding box center [926, 416] width 1099 height 40
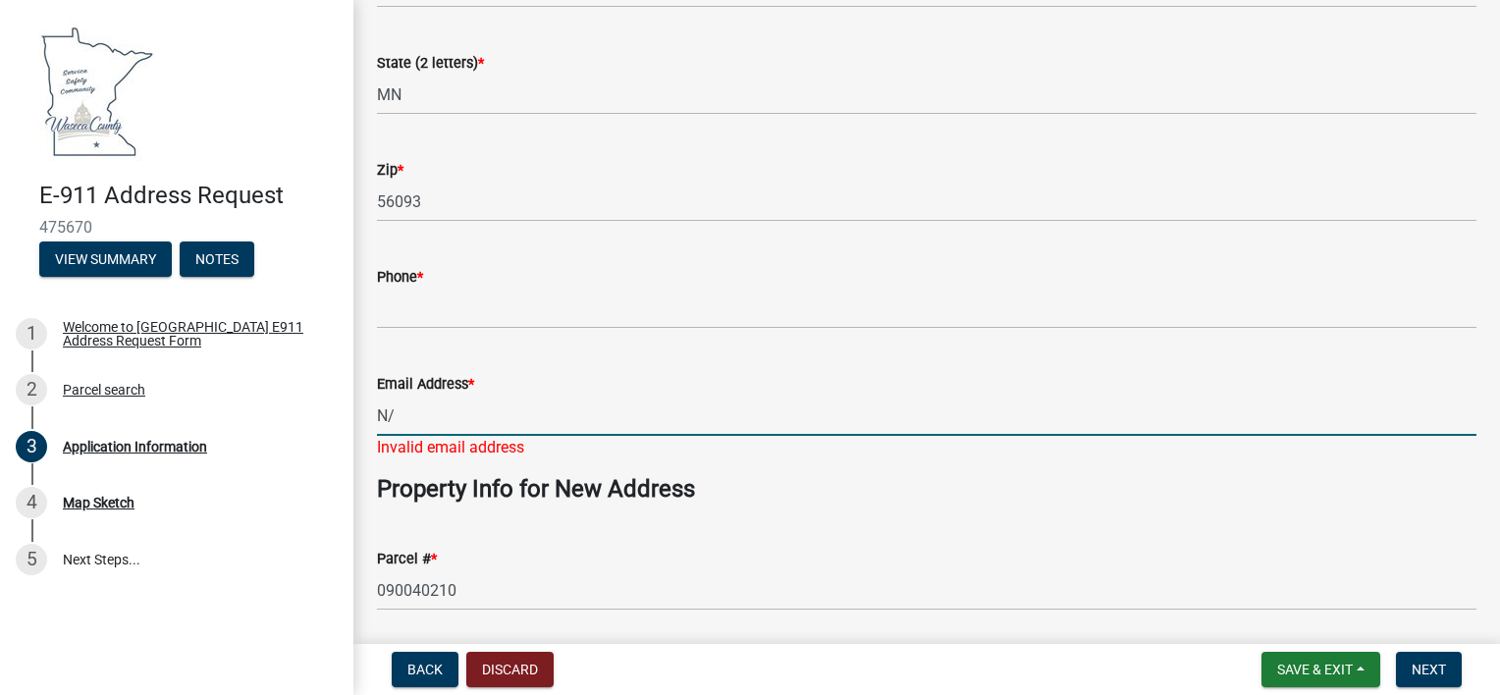
type input "N"
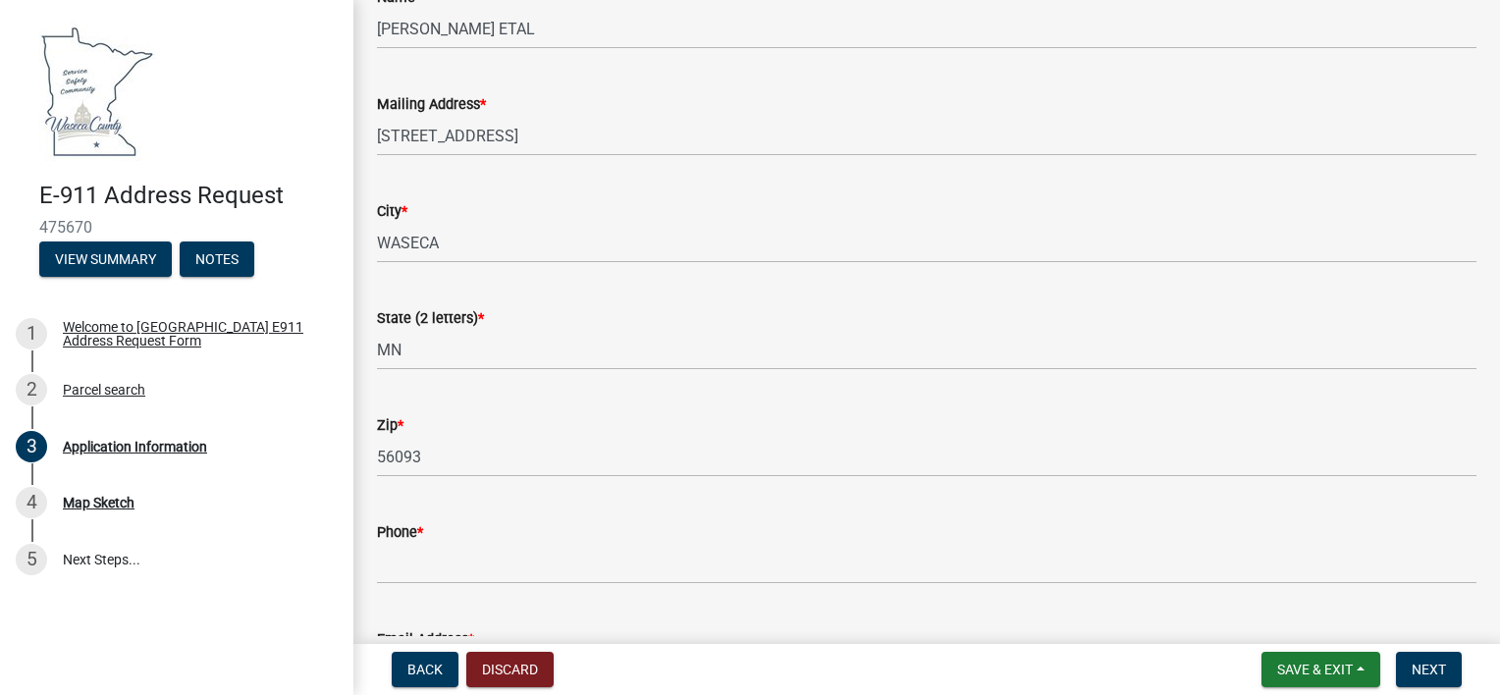
scroll to position [198, 0]
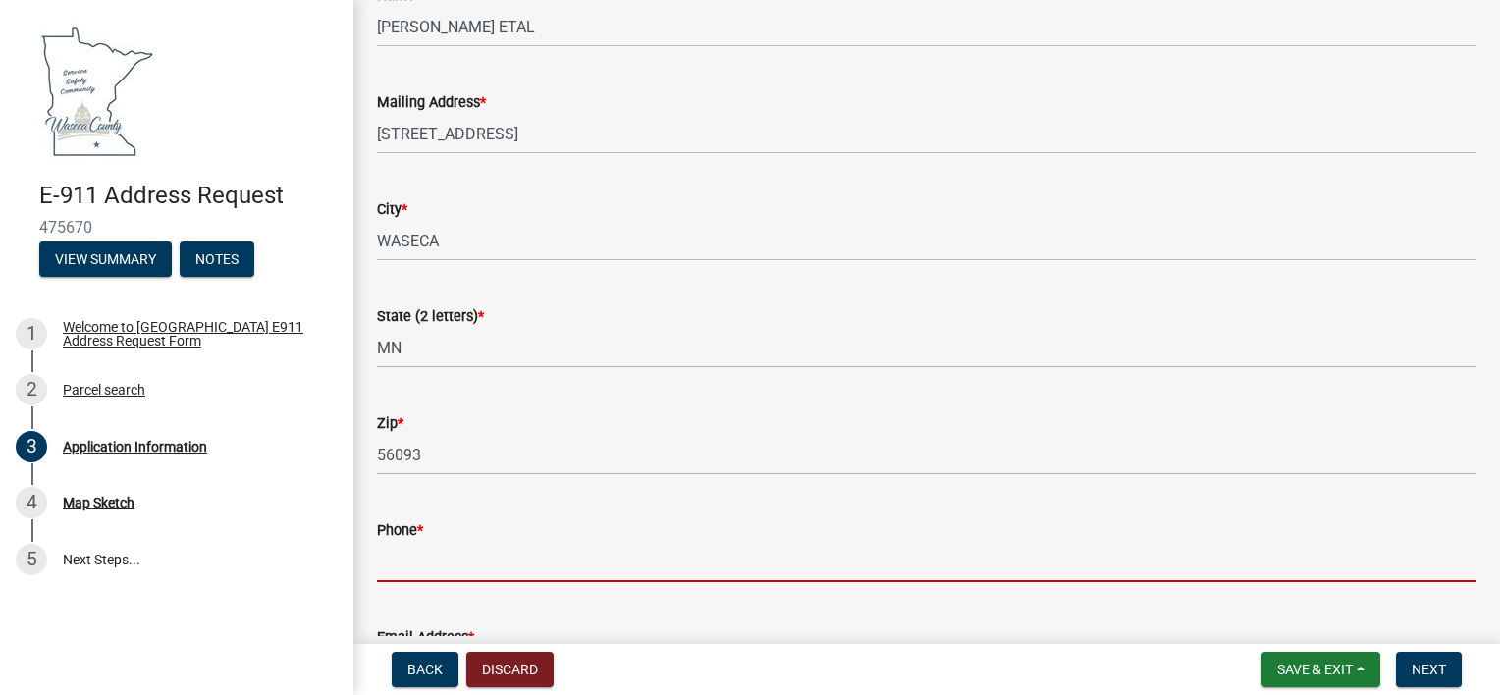
click at [545, 553] on input "Phone *" at bounding box center [926, 562] width 1099 height 40
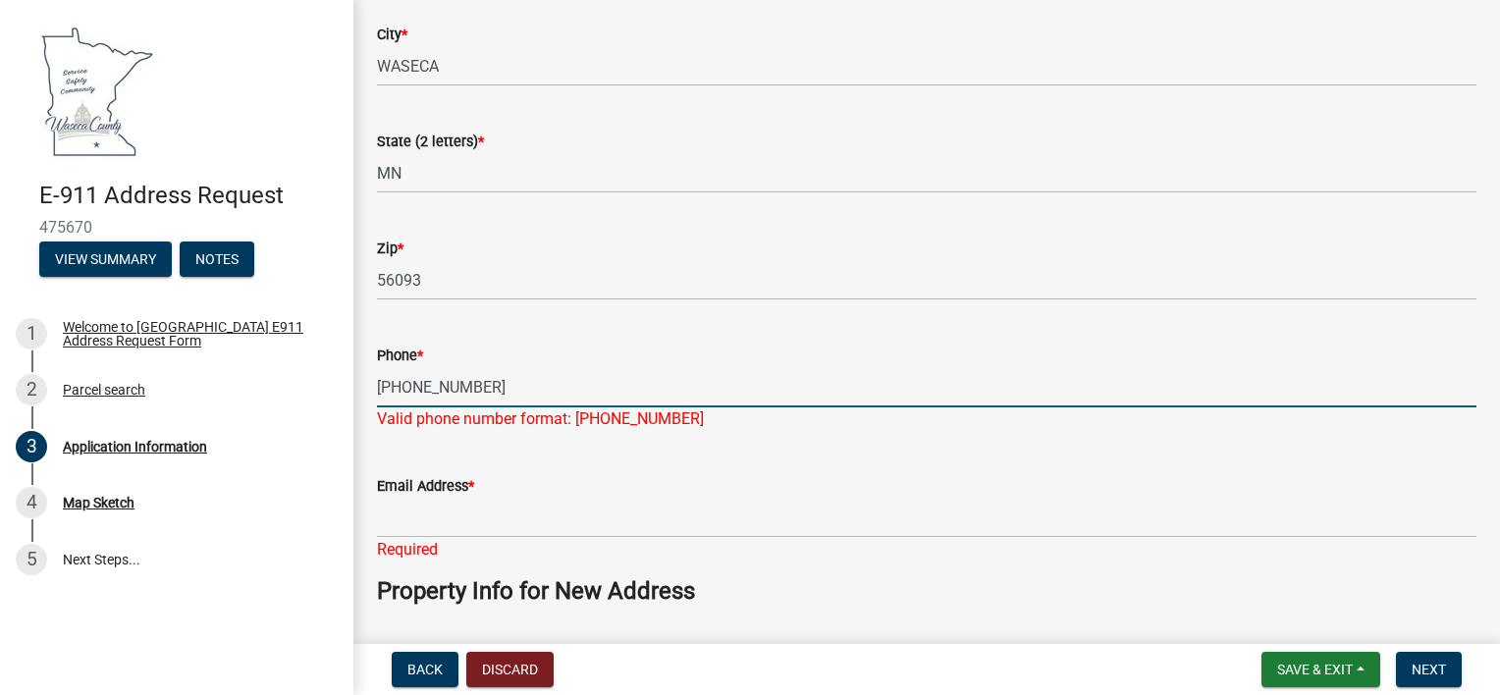
scroll to position [474, 0]
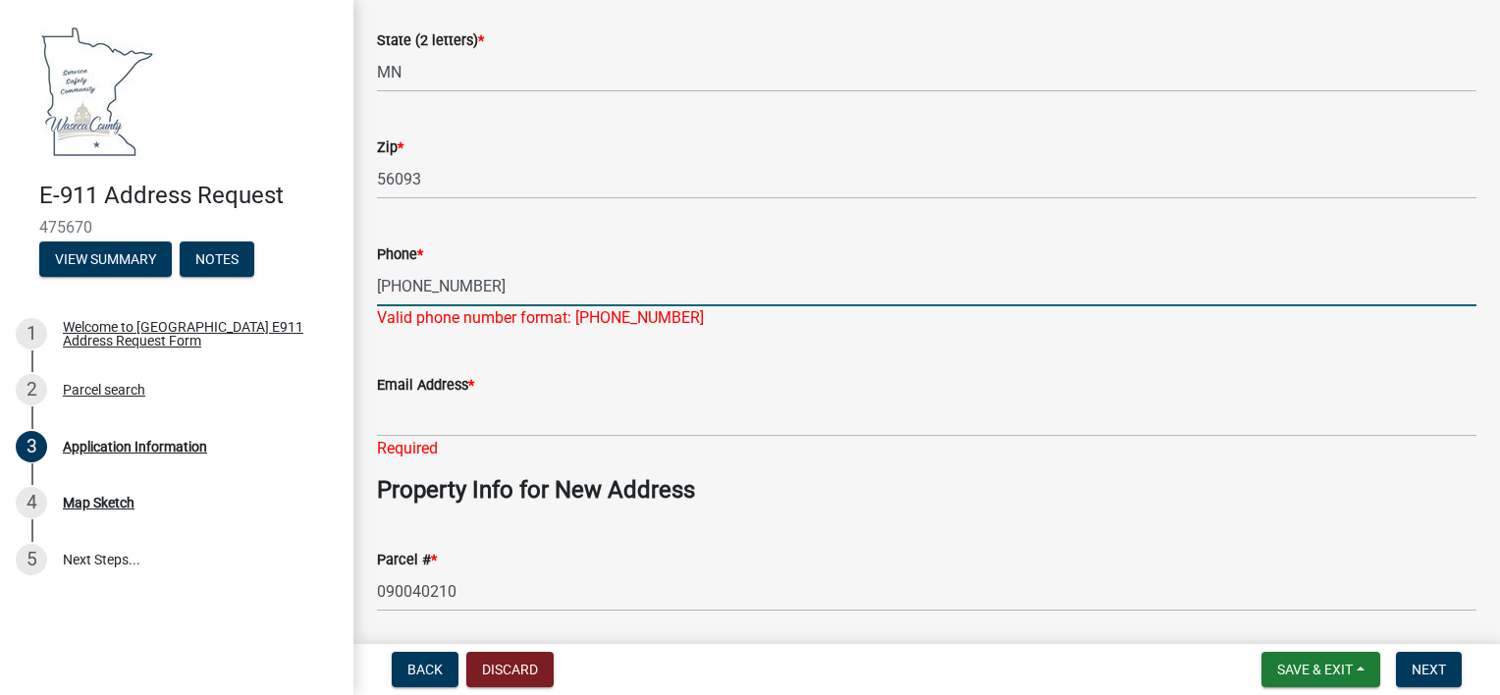
type input "[PHONE_NUMBER]"
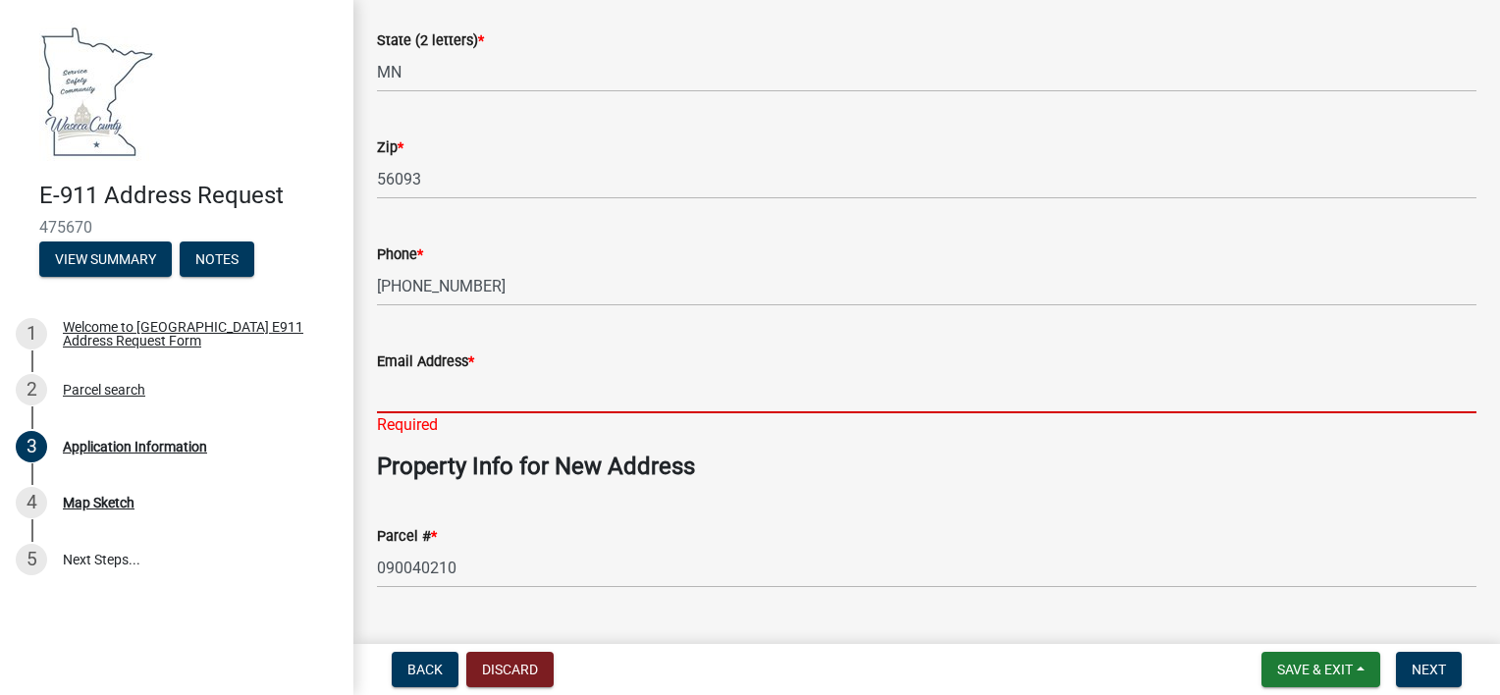
click at [514, 404] on input "Email Address *" at bounding box center [926, 393] width 1099 height 40
type input "[PERSON_NAME][EMAIL_ADDRESS][PERSON_NAME][DOMAIN_NAME]"
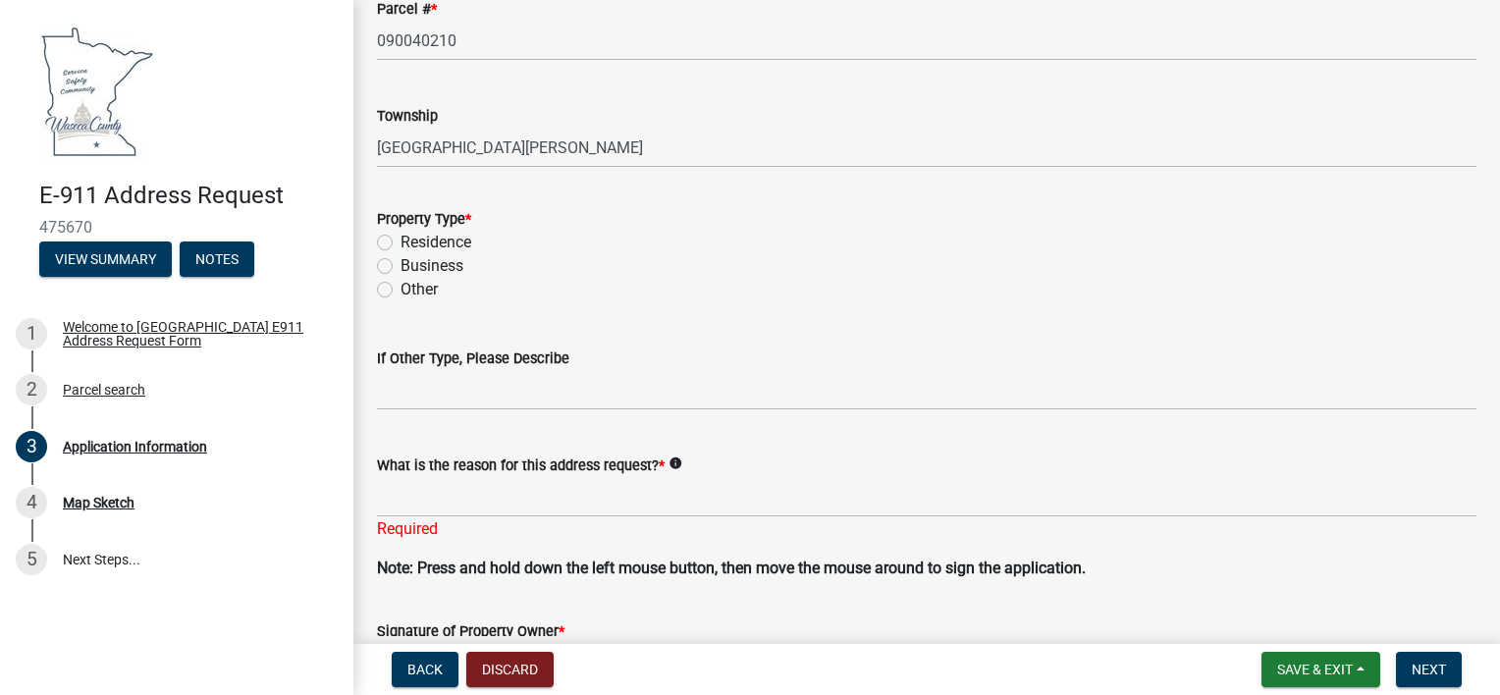
scroll to position [987, 0]
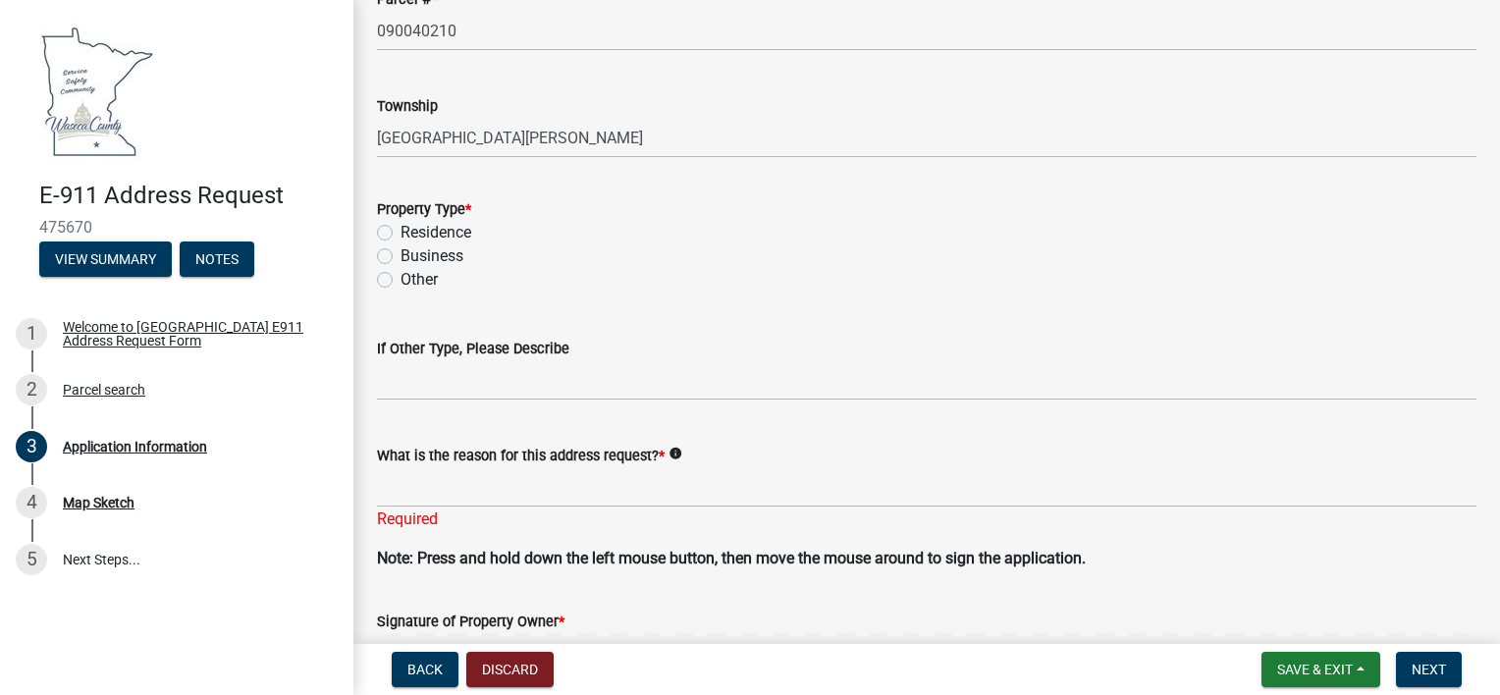
click at [400, 281] on label "Other" at bounding box center [418, 280] width 37 height 24
click at [400, 281] on input "Other" at bounding box center [406, 274] width 13 height 13
radio input "true"
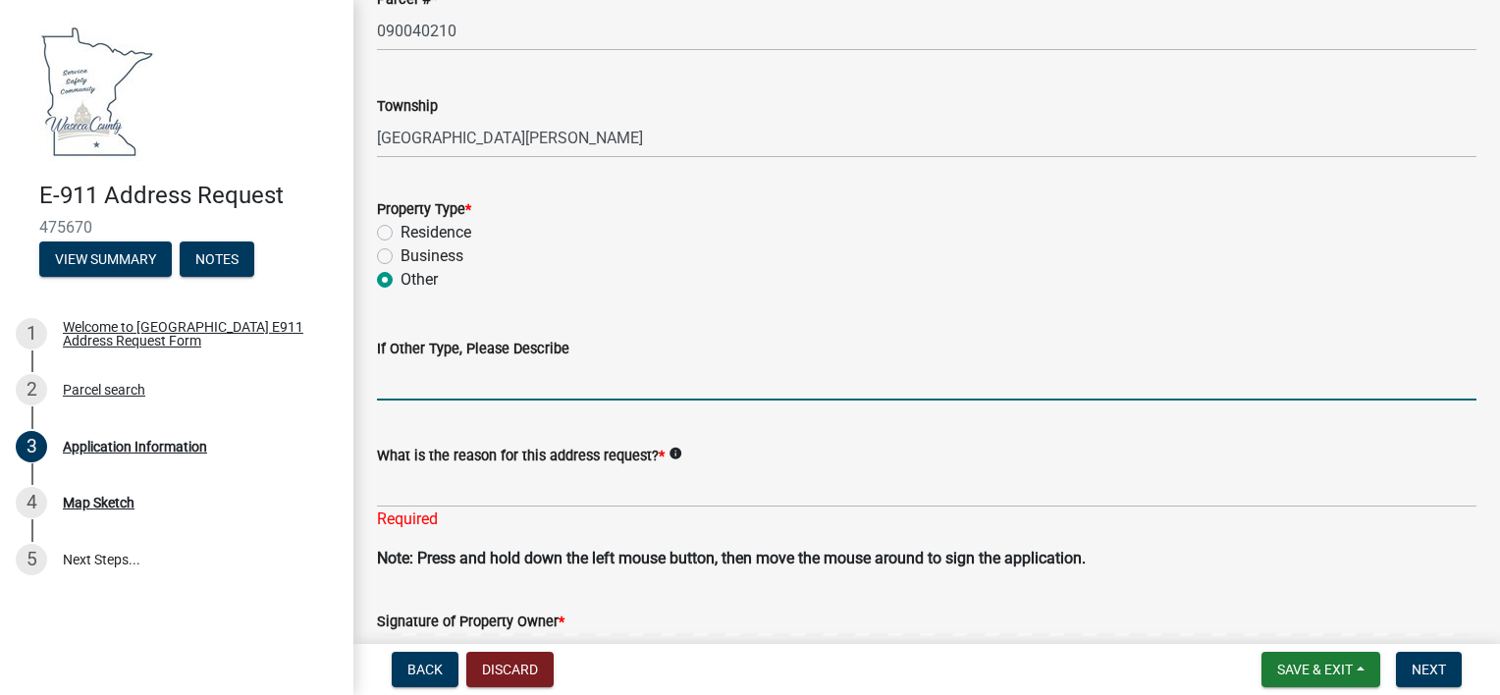
click at [473, 384] on input "If Other Type, Please Describe" at bounding box center [926, 380] width 1099 height 40
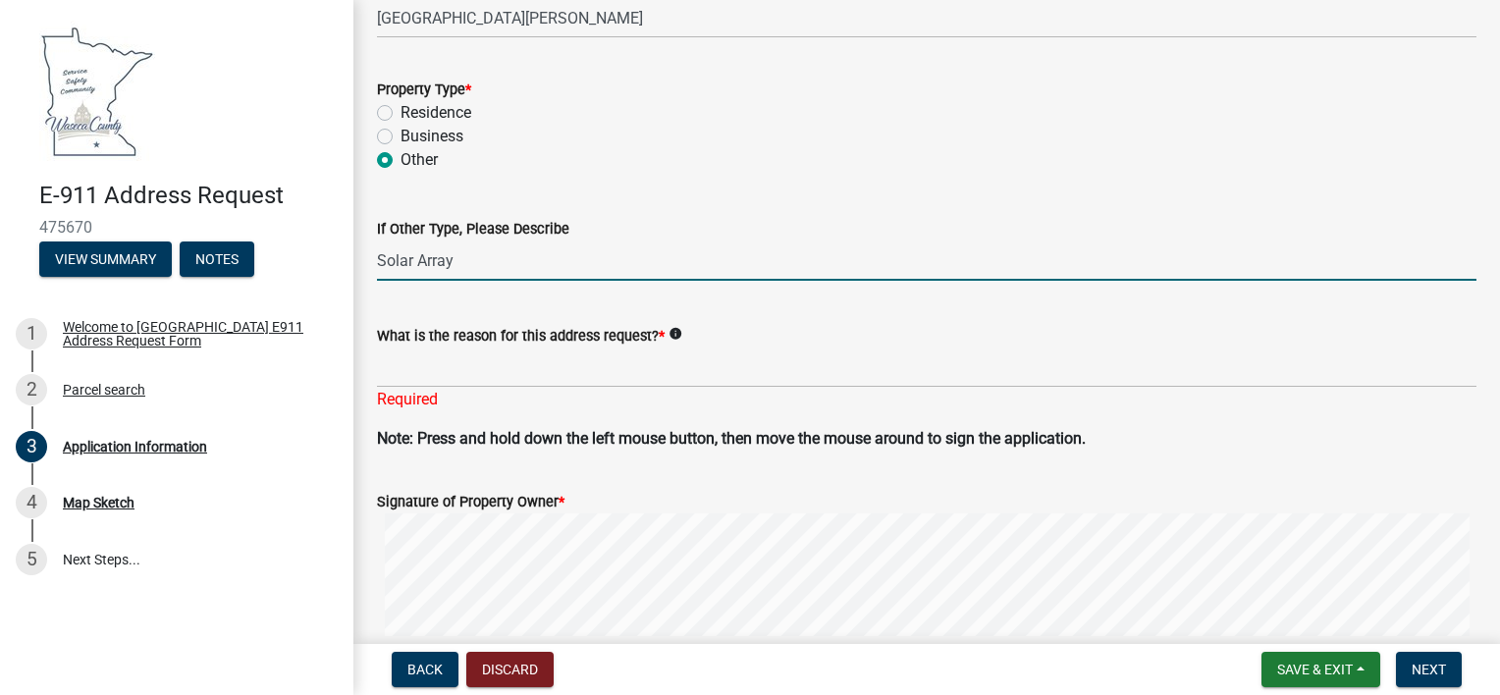
scroll to position [1121, 0]
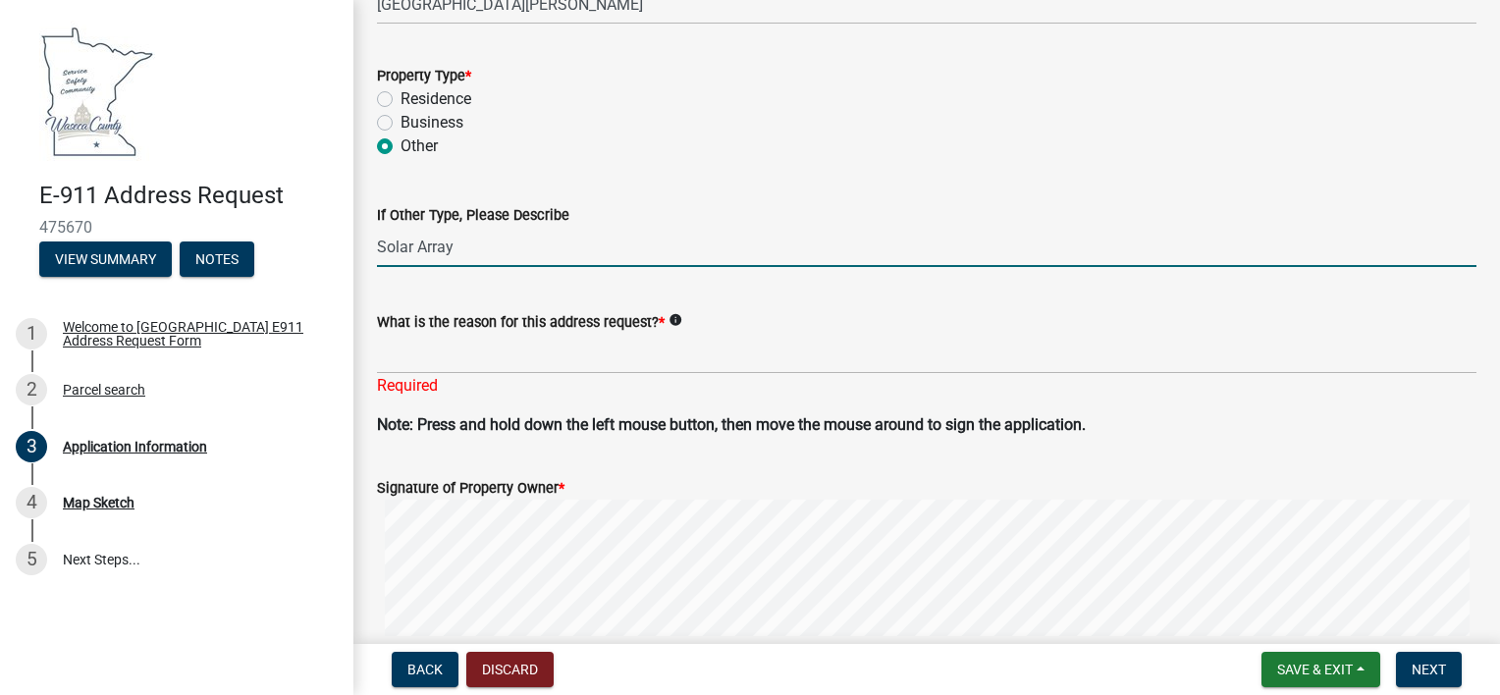
type input "Solar Array"
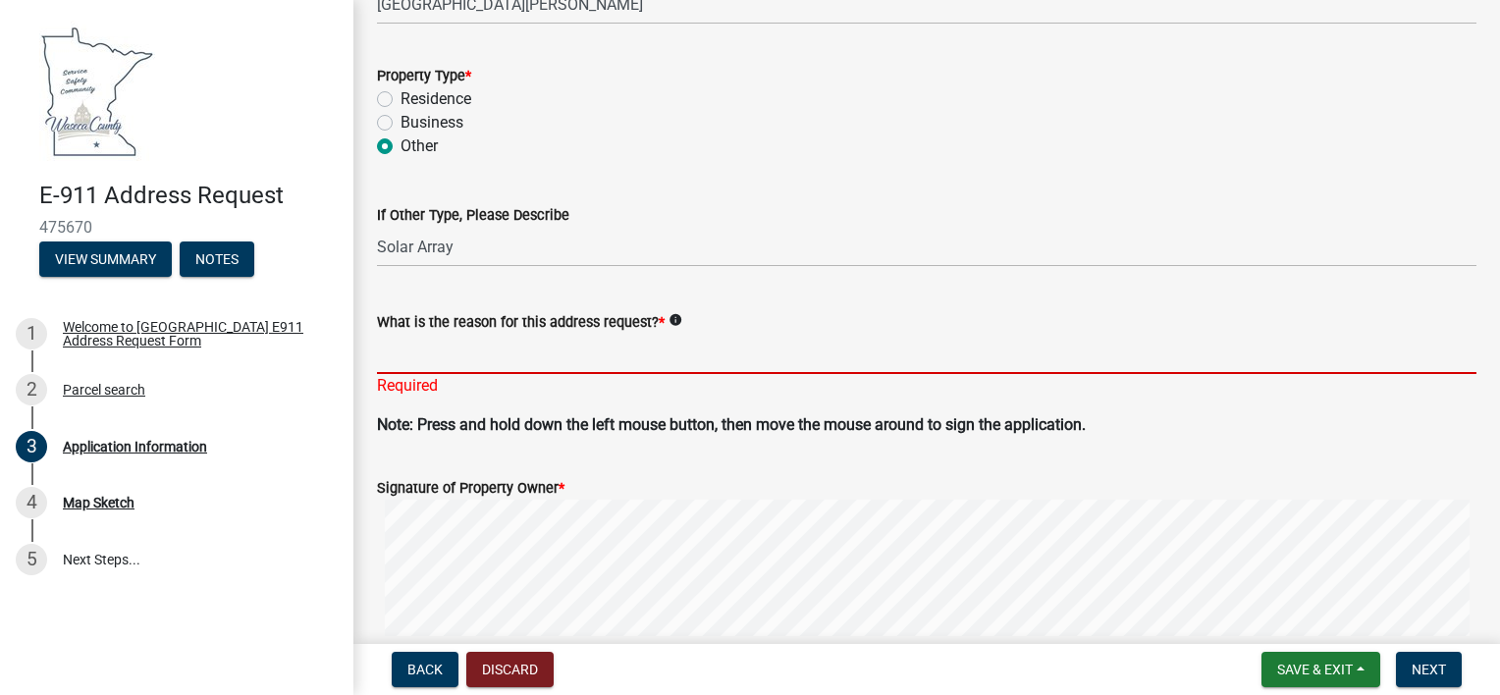
click at [556, 360] on input "What is the reason for this address request? *" at bounding box center [926, 354] width 1099 height 40
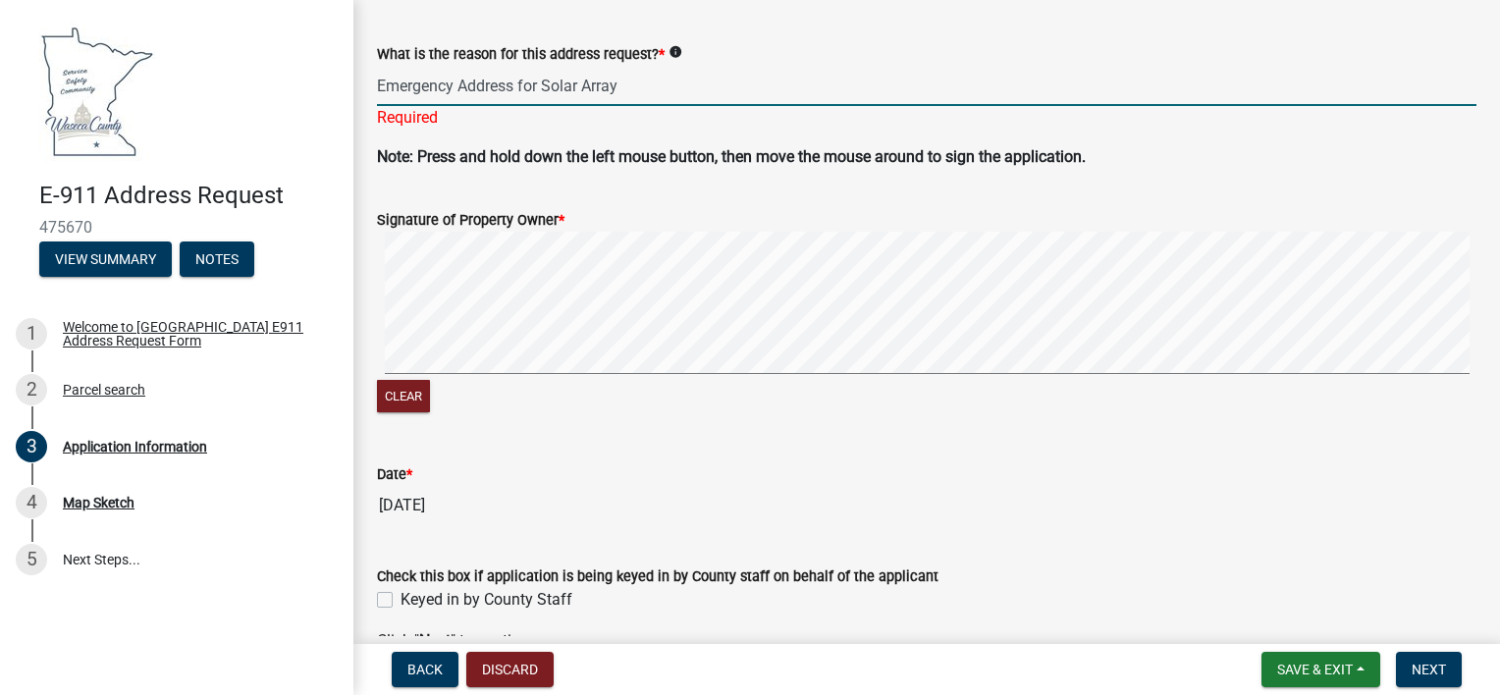
scroll to position [1497, 0]
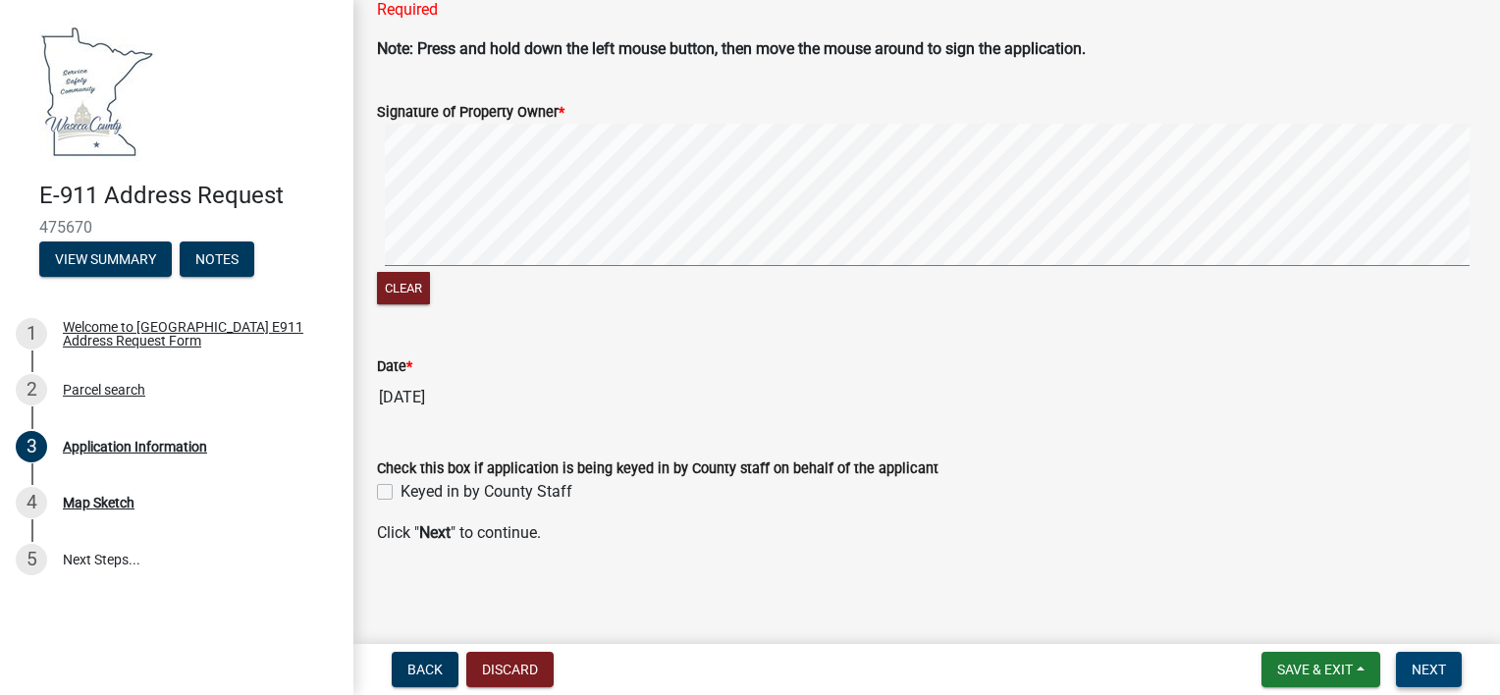
type input "Emergency Address for Solar Array"
click at [1420, 669] on span "Next" at bounding box center [1428, 670] width 34 height 16
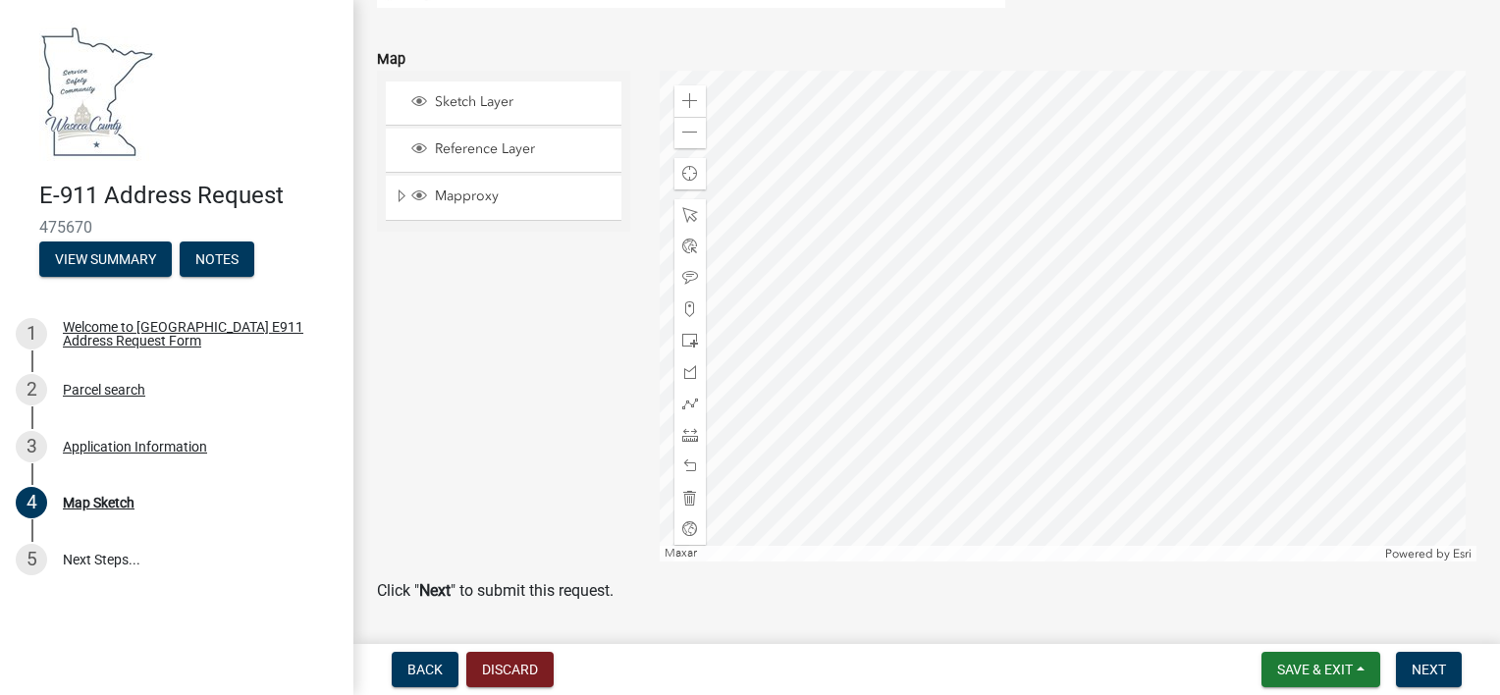
scroll to position [418, 0]
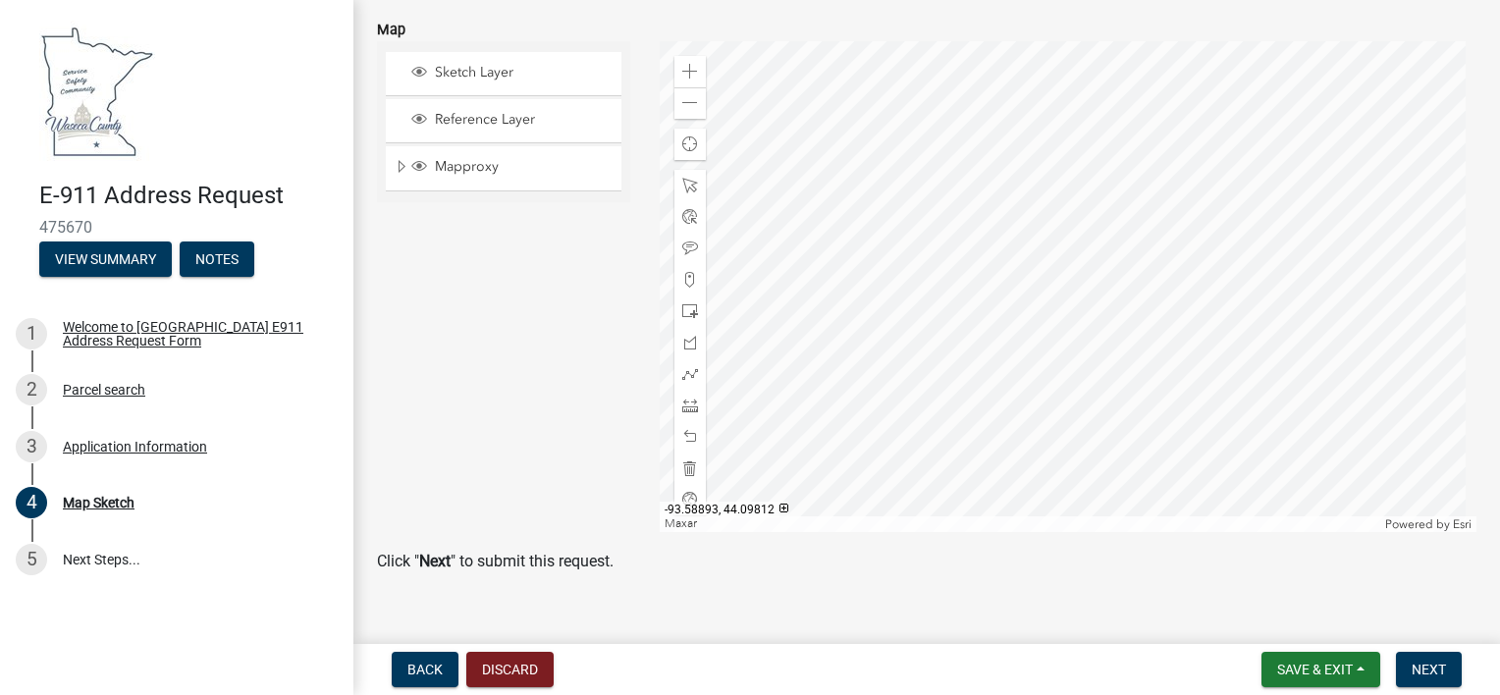
click at [1107, 424] on div at bounding box center [1069, 286] width 818 height 491
click at [1103, 415] on div at bounding box center [1069, 286] width 818 height 491
click at [1099, 378] on div at bounding box center [1069, 286] width 818 height 491
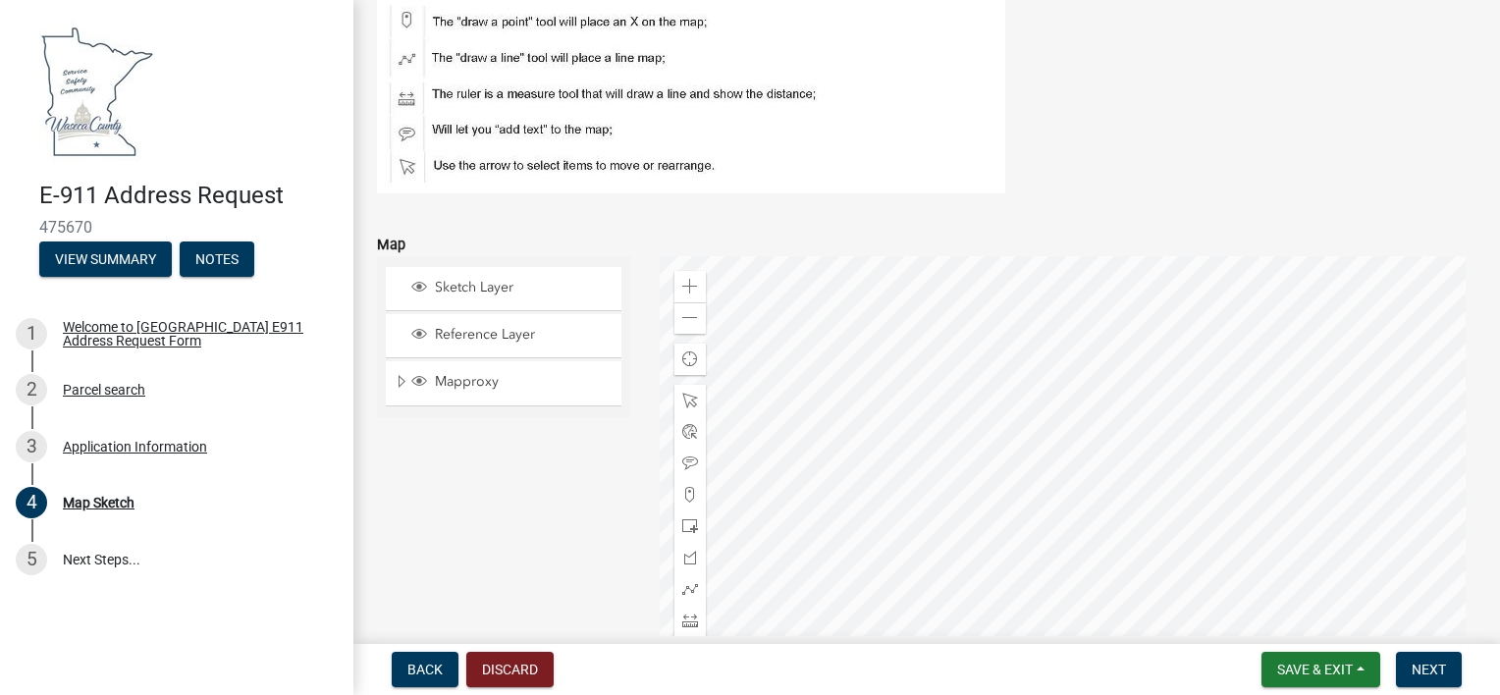
scroll to position [361, 0]
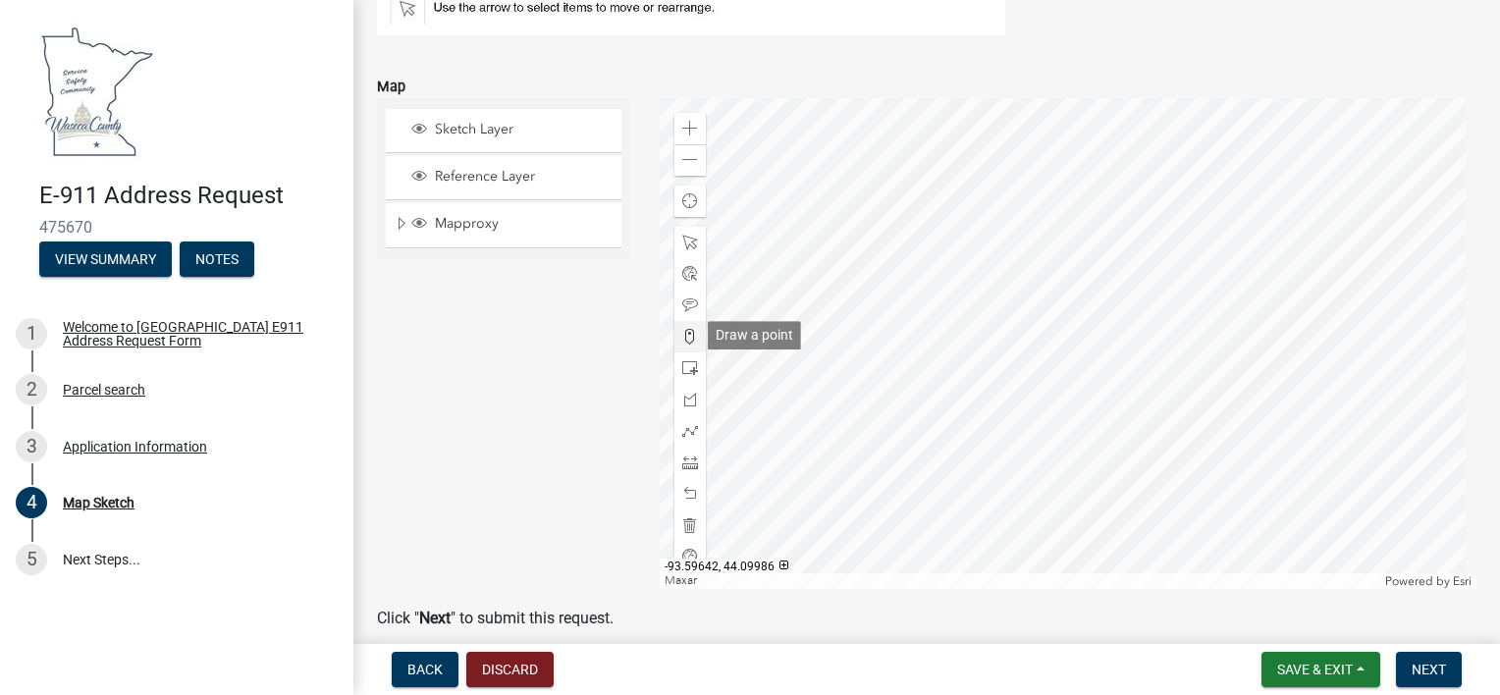
click at [688, 333] on span at bounding box center [690, 337] width 16 height 16
click at [1115, 479] on div at bounding box center [1069, 343] width 818 height 491
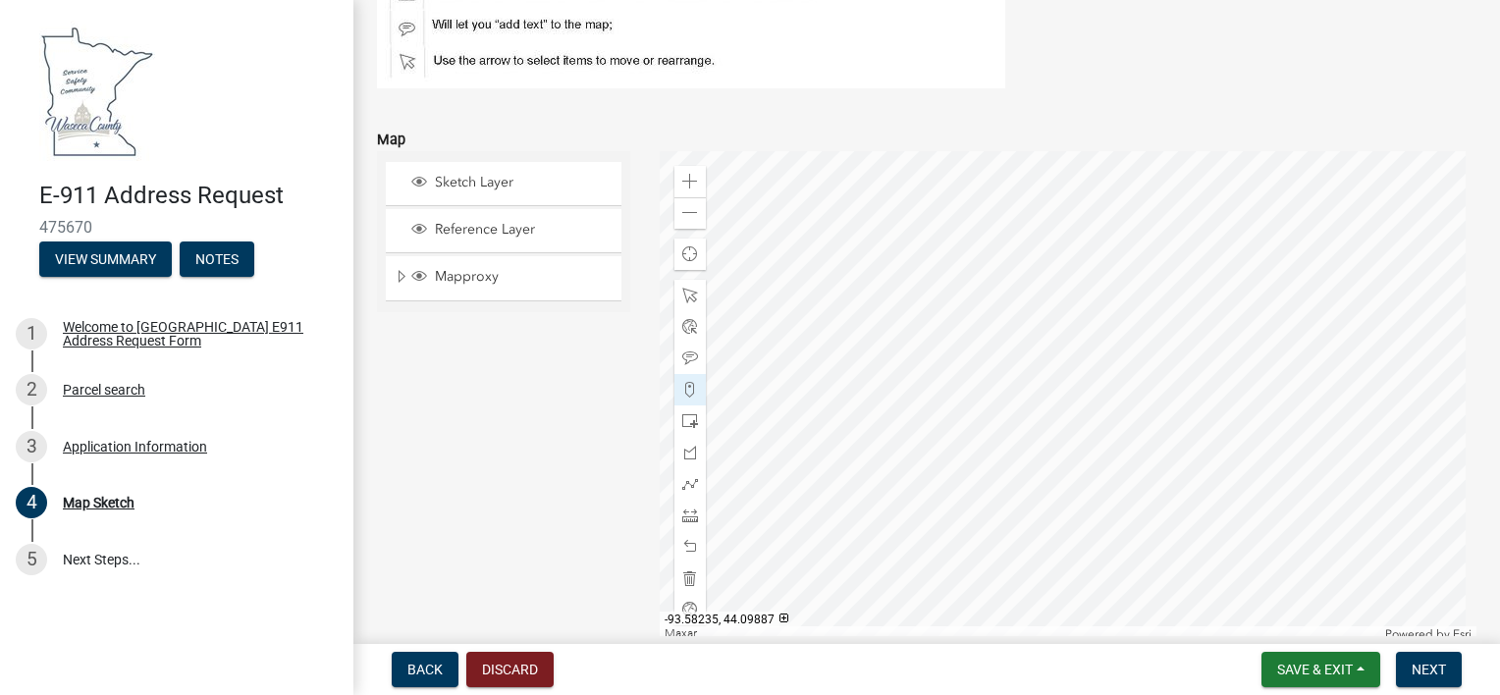
scroll to position [300, 0]
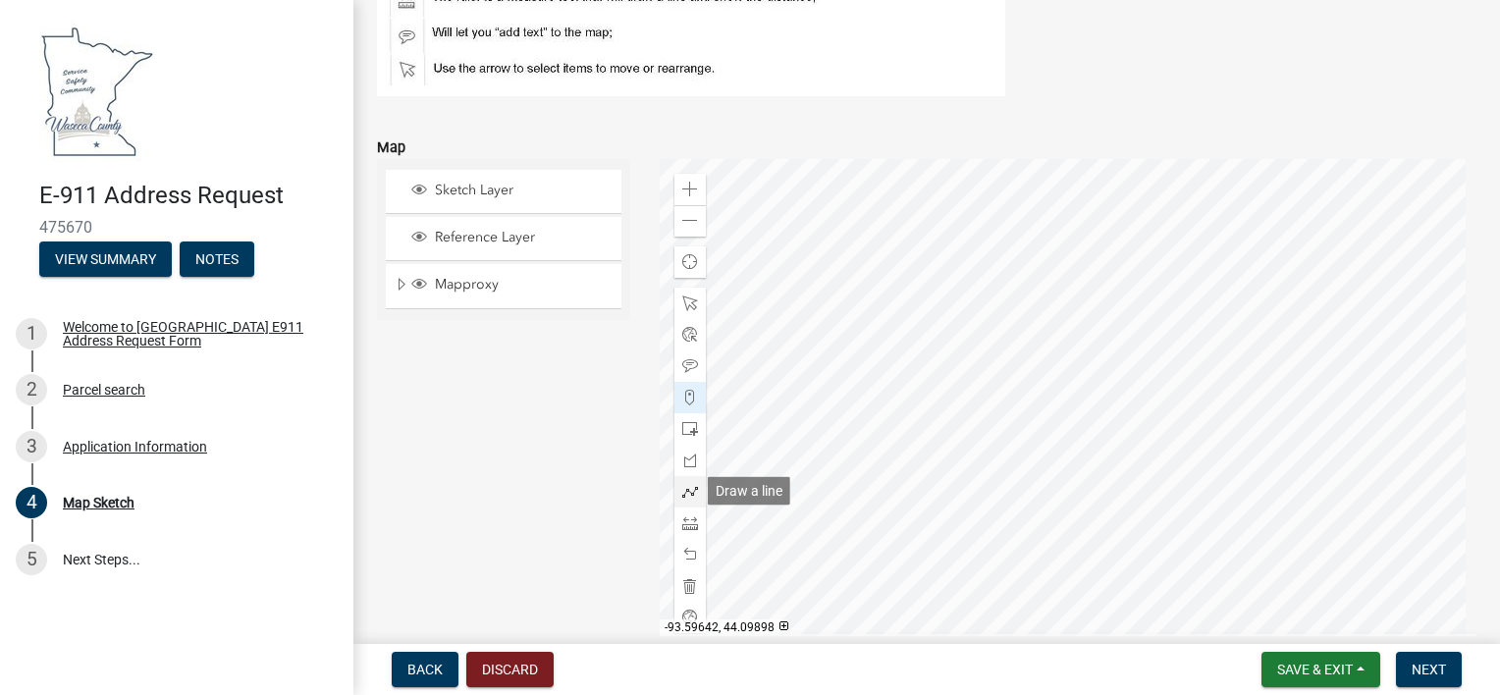
click at [686, 494] on span at bounding box center [690, 492] width 16 height 16
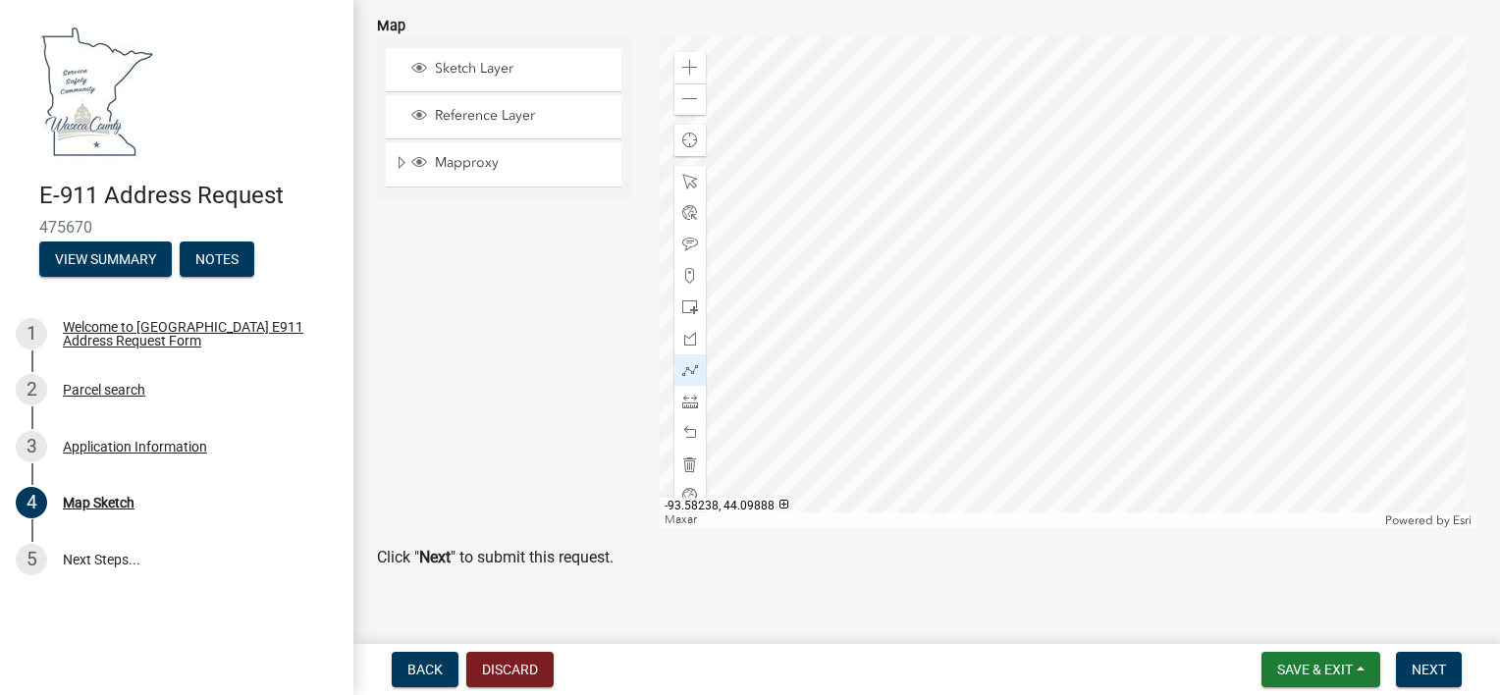
scroll to position [435, 0]
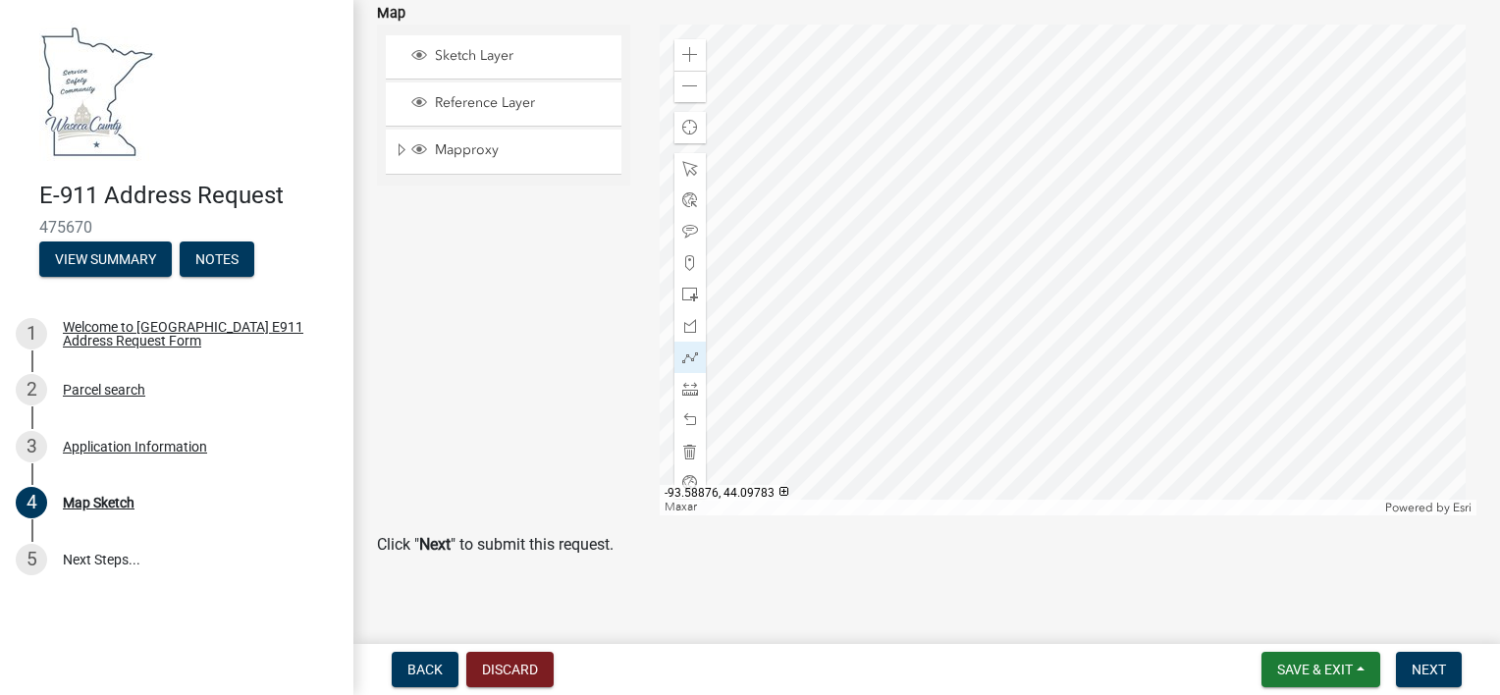
click at [1114, 388] on div at bounding box center [1069, 270] width 818 height 491
click at [1117, 358] on div at bounding box center [1069, 270] width 818 height 491
click at [1115, 341] on div at bounding box center [1069, 270] width 818 height 491
click at [1119, 398] on div at bounding box center [1069, 270] width 818 height 491
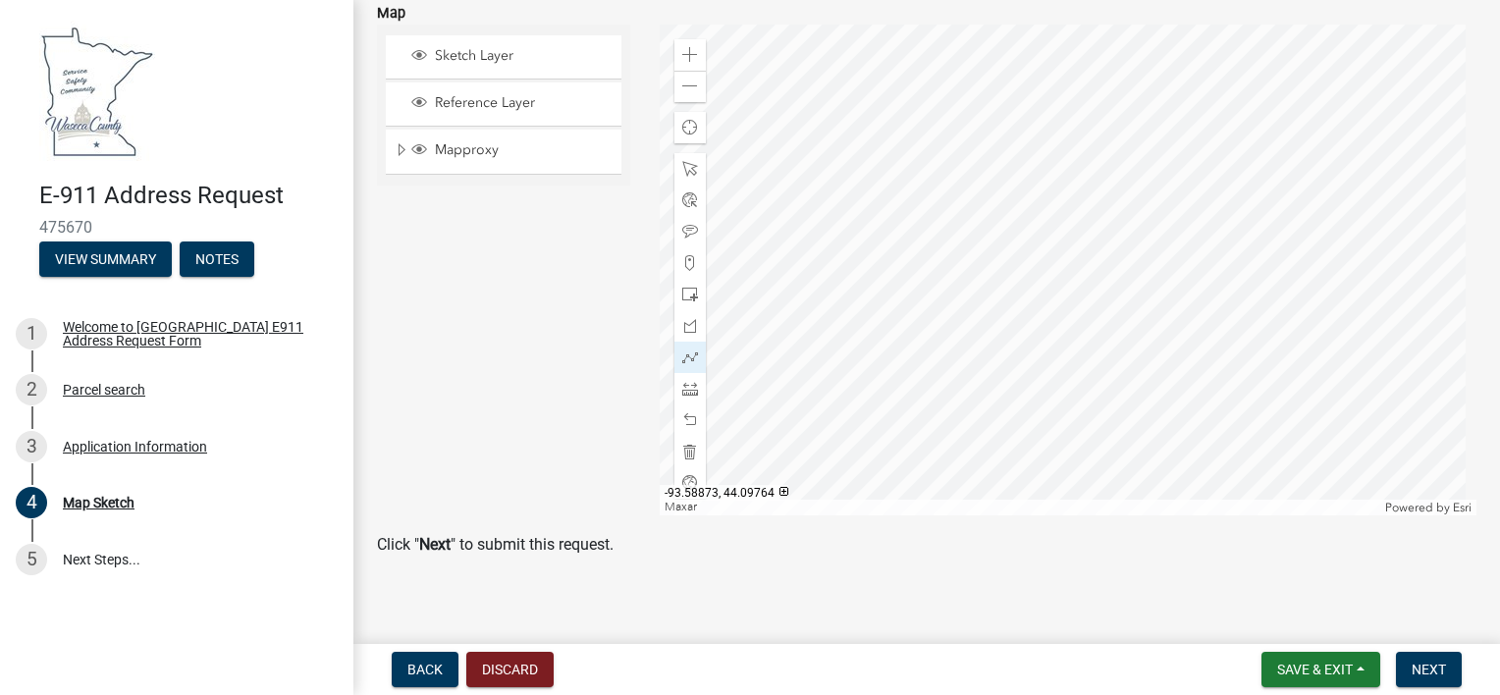
click at [1119, 398] on div at bounding box center [1069, 270] width 818 height 491
click at [1115, 343] on div at bounding box center [1069, 270] width 818 height 491
click at [1408, 660] on button "Next" at bounding box center [1429, 669] width 66 height 35
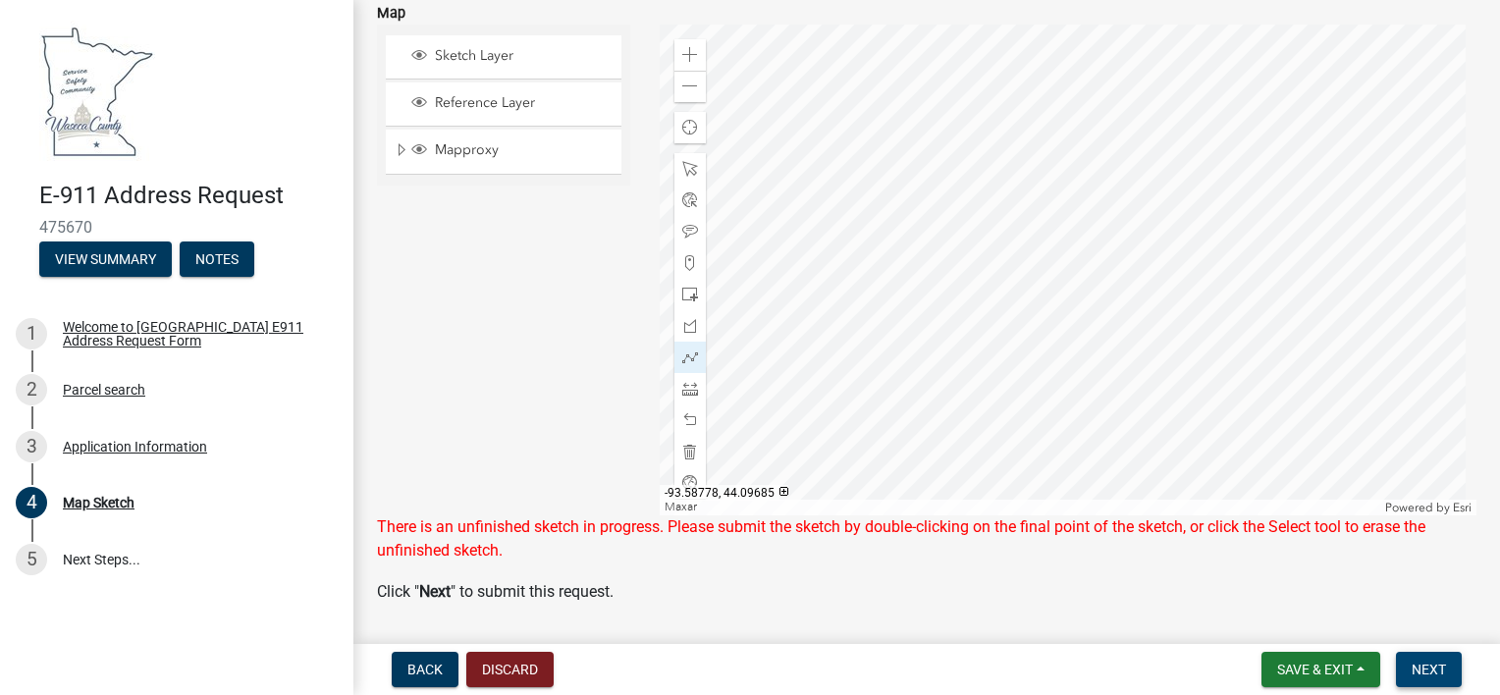
scroll to position [410, 0]
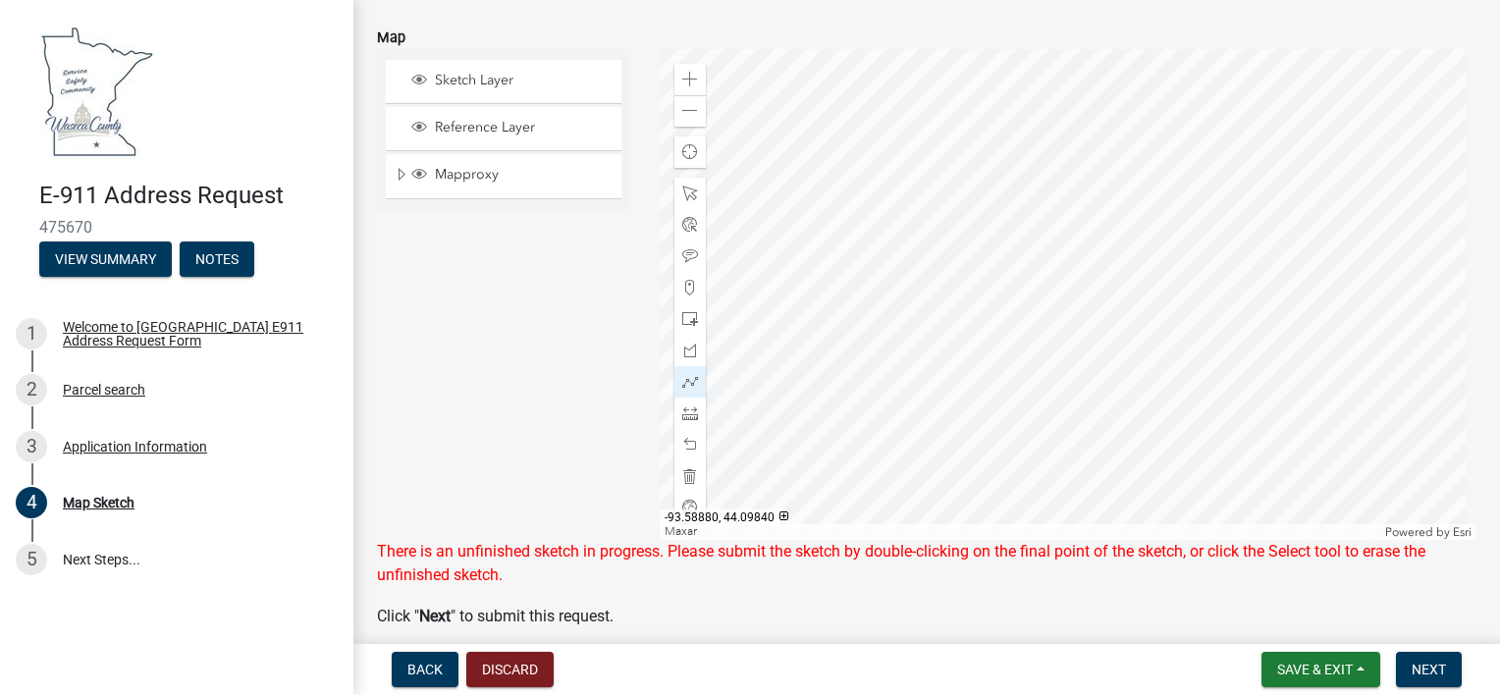
click at [1115, 365] on div at bounding box center [1069, 294] width 818 height 491
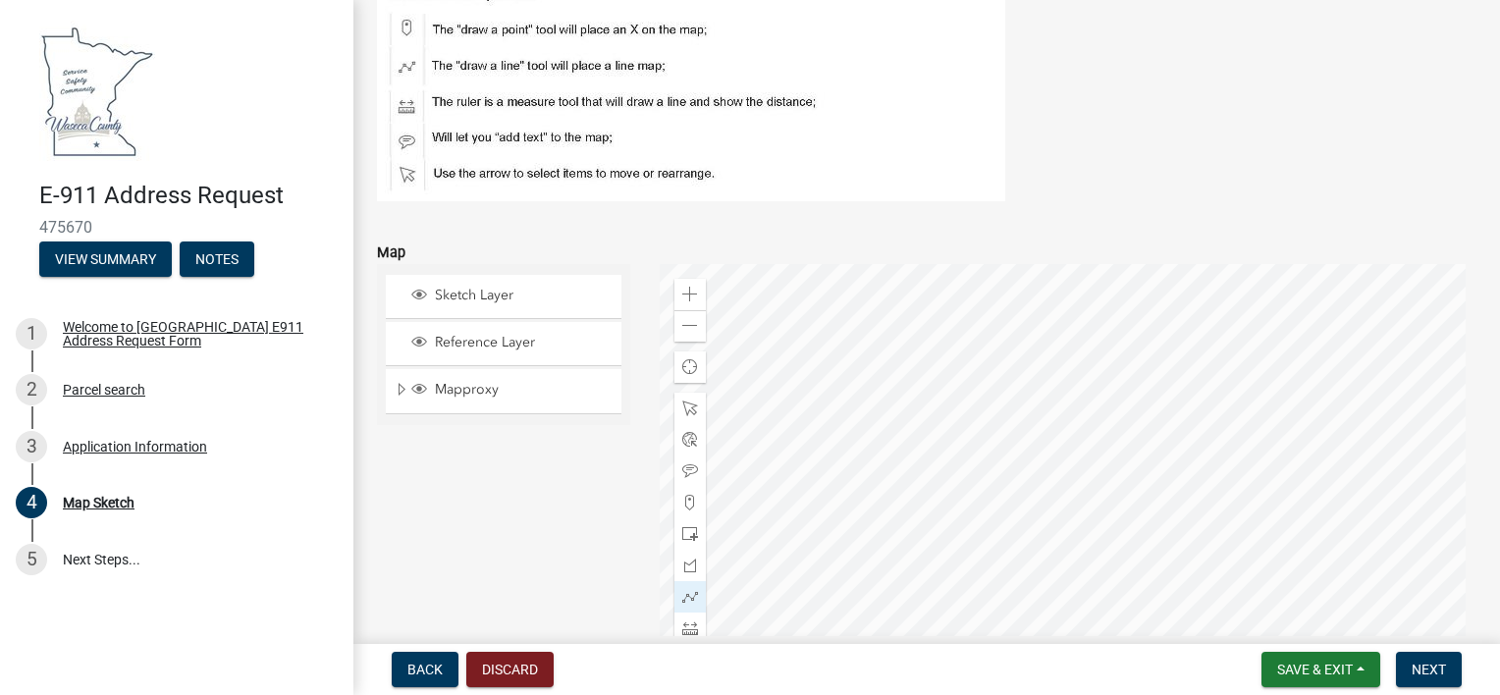
scroll to position [336, 0]
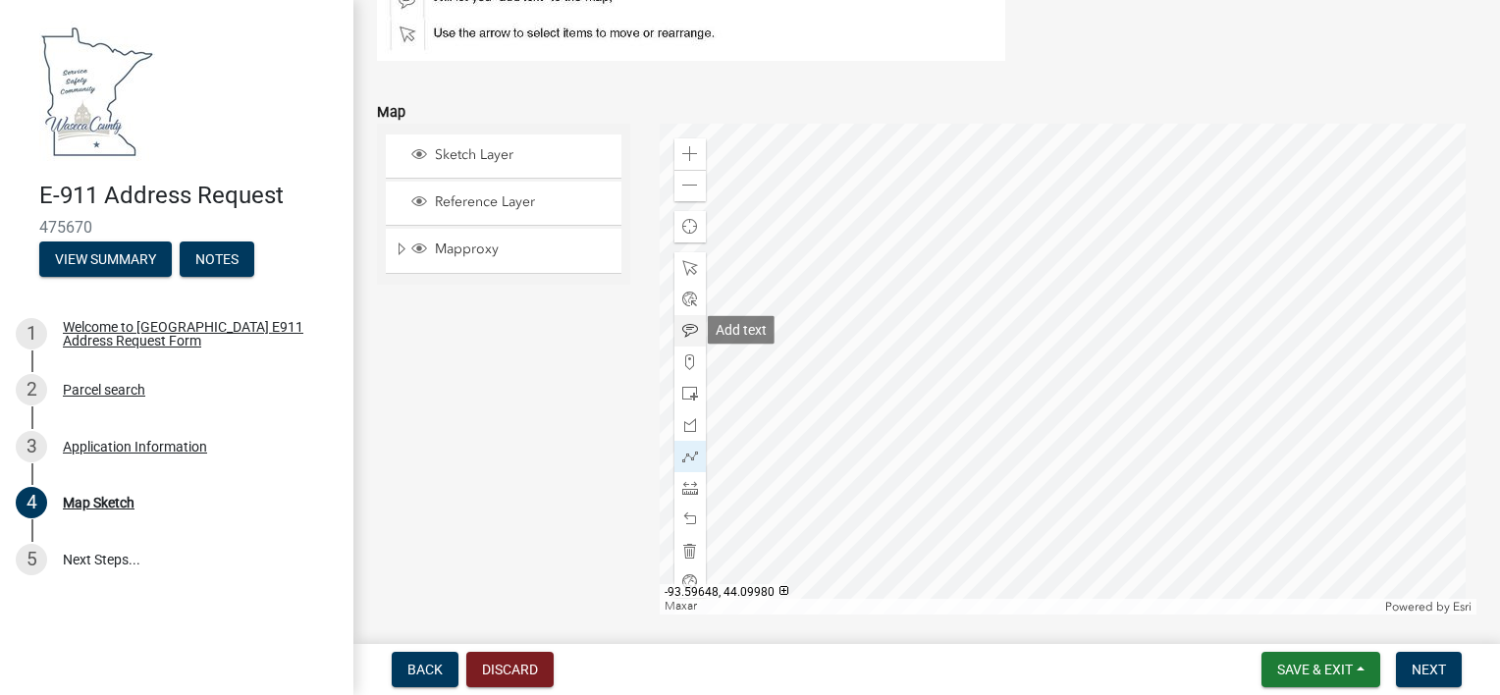
click at [689, 326] on span at bounding box center [690, 331] width 16 height 16
click at [1135, 452] on div at bounding box center [1069, 369] width 818 height 491
click at [1136, 448] on div at bounding box center [1069, 369] width 818 height 491
click at [1445, 673] on span "Next" at bounding box center [1428, 670] width 34 height 16
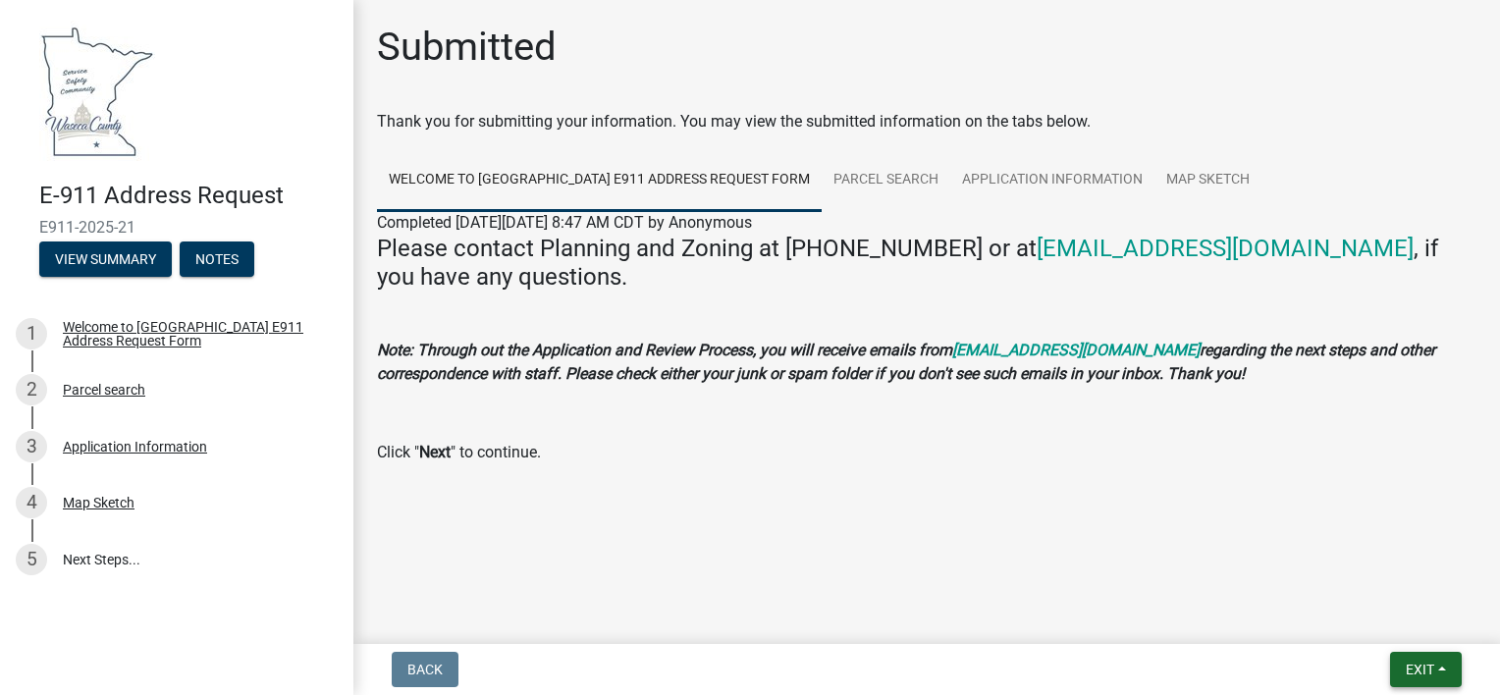
click at [1440, 664] on button "Exit" at bounding box center [1426, 669] width 72 height 35
click at [1379, 618] on button "Save & Exit" at bounding box center [1383, 618] width 157 height 47
